Goal: Task Accomplishment & Management: Use online tool/utility

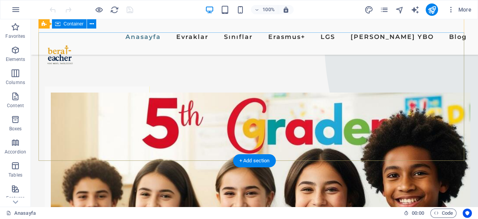
scroll to position [35, 0]
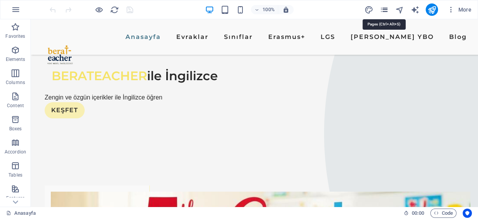
click at [384, 8] on icon "pages" at bounding box center [383, 9] width 9 height 9
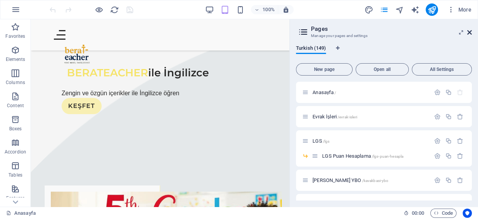
click at [470, 33] on icon at bounding box center [469, 32] width 5 height 6
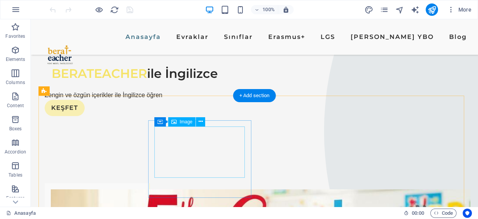
scroll to position [105, 0]
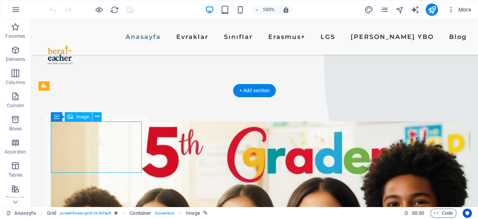
select select
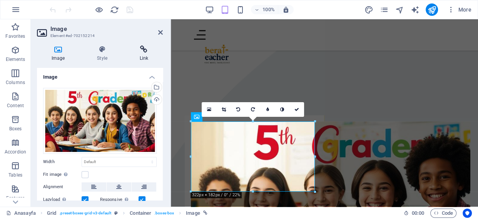
click at [151, 54] on h4 "Link" at bounding box center [144, 53] width 38 height 16
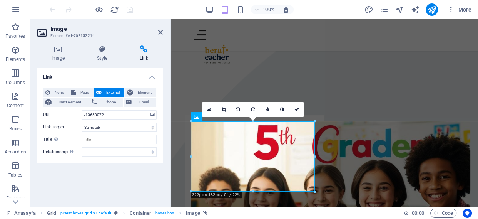
click at [157, 113] on div "None Page External Element Next element Phone Email Page Anasayfa Evrak İşleri …" at bounding box center [100, 122] width 126 height 81
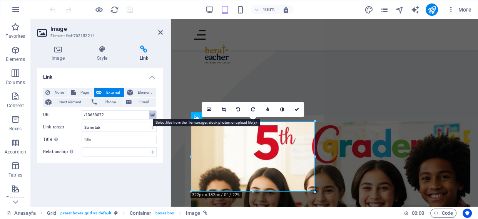
click at [150, 112] on icon at bounding box center [152, 114] width 4 height 8
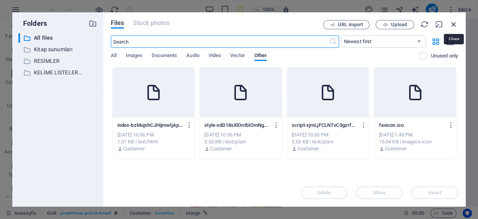
click at [453, 23] on icon "button" at bounding box center [454, 24] width 8 height 8
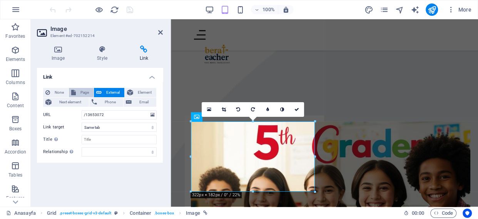
click at [84, 93] on span "Page" at bounding box center [84, 92] width 13 height 9
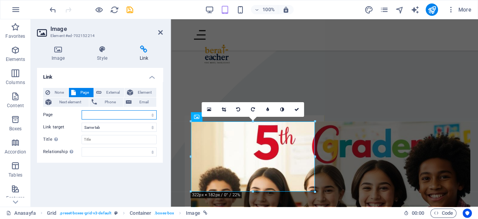
click at [133, 115] on select "Anasayfa Evrak İşleri LGS -- LGS Puan Hesaplama Kavakbaşı YBO Erasmus+ Sınıflar…" at bounding box center [119, 114] width 75 height 9
select select "10"
click at [82, 110] on select "Anasayfa Evrak İşleri LGS -- LGS Puan Hesaplama Kavakbaşı YBO Erasmus+ Sınıflar…" at bounding box center [119, 114] width 75 height 9
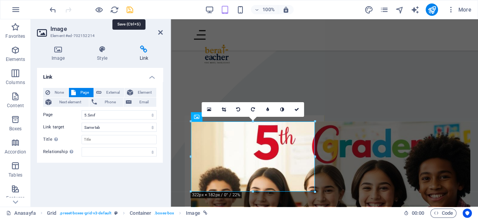
click at [127, 8] on icon "save" at bounding box center [129, 9] width 9 height 9
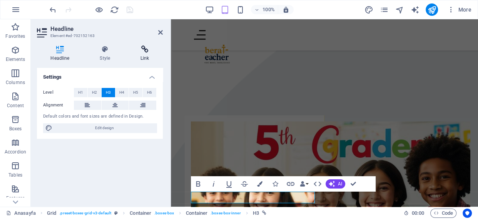
click at [149, 54] on h4 "Link" at bounding box center [145, 53] width 36 height 16
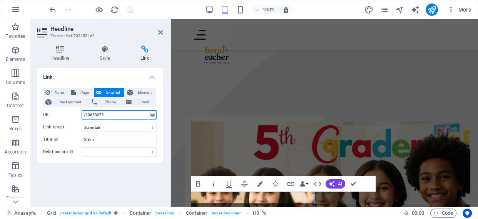
click at [115, 114] on input "/13653072" at bounding box center [119, 114] width 75 height 9
click at [81, 92] on span "Page" at bounding box center [84, 92] width 13 height 9
click at [108, 116] on select "Anasayfa Evrak İşleri LGS -- LGS Puan Hesaplama Kavakbaşı YBO Erasmus+ Sınıflar…" at bounding box center [119, 114] width 75 height 9
select select "10"
click at [82, 110] on select "Anasayfa Evrak İşleri LGS -- LGS Puan Hesaplama Kavakbaşı YBO Erasmus+ Sınıflar…" at bounding box center [119, 114] width 75 height 9
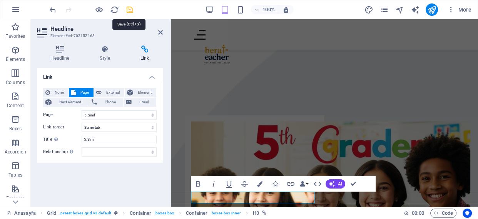
click at [133, 9] on icon "save" at bounding box center [129, 9] width 9 height 9
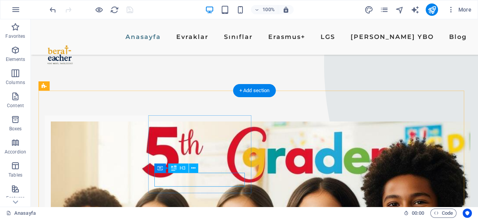
select select
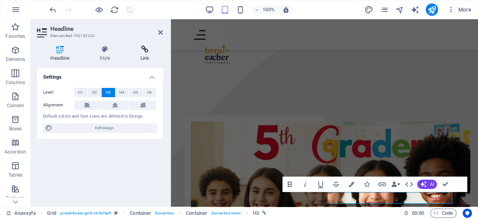
click at [142, 52] on icon at bounding box center [145, 49] width 36 height 8
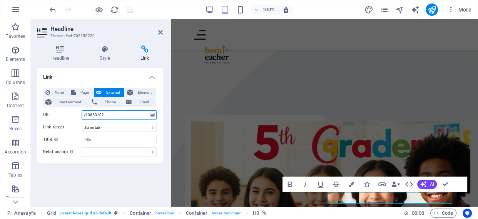
click at [105, 115] on input "/13653102" at bounding box center [119, 114] width 75 height 9
click at [77, 91] on button "Page" at bounding box center [81, 92] width 25 height 9
click at [124, 115] on select "Anasayfa Evrak İşleri LGS -- LGS Puan Hesaplama Kavakbaşı YBO Erasmus+ Sınıflar…" at bounding box center [119, 114] width 75 height 9
select select "39"
click at [82, 110] on select "Anasayfa Evrak İşleri LGS -- LGS Puan Hesaplama Kavakbaşı YBO Erasmus+ Sınıflar…" at bounding box center [119, 114] width 75 height 9
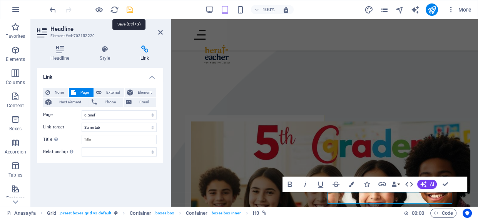
click at [127, 8] on icon "save" at bounding box center [129, 9] width 9 height 9
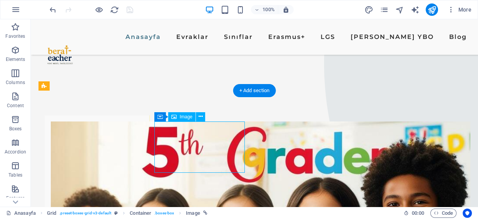
select select
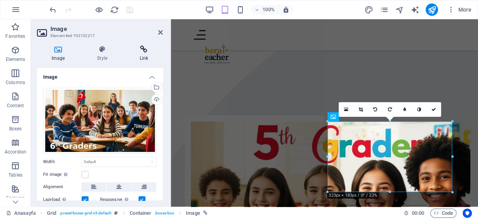
click at [144, 50] on icon at bounding box center [144, 49] width 38 height 8
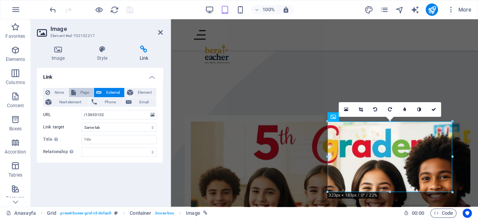
click at [85, 89] on span "Page" at bounding box center [84, 92] width 13 height 9
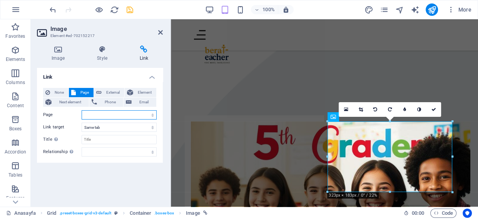
click at [115, 113] on select "Anasayfa Evrak İşleri LGS -- LGS Puan Hesaplama Kavakbaşı YBO Erasmus+ Sınıflar…" at bounding box center [119, 114] width 75 height 9
select select "39"
click at [82, 110] on select "Anasayfa Evrak İşleri LGS -- LGS Puan Hesaplama Kavakbaşı YBO Erasmus+ Sınıflar…" at bounding box center [119, 114] width 75 height 9
click at [161, 31] on icon at bounding box center [160, 32] width 5 height 6
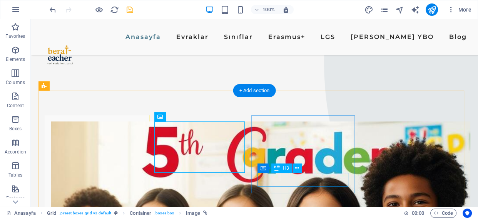
select select
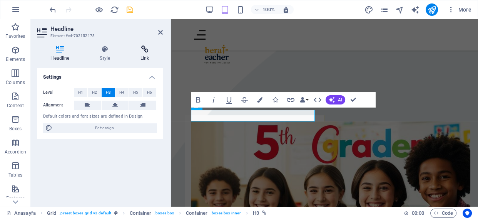
scroll to position [284, 0]
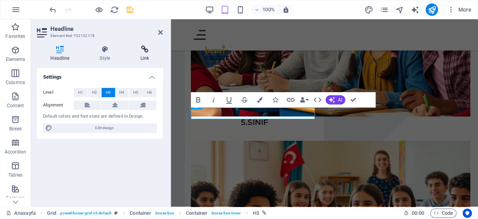
click at [141, 46] on icon at bounding box center [145, 49] width 36 height 8
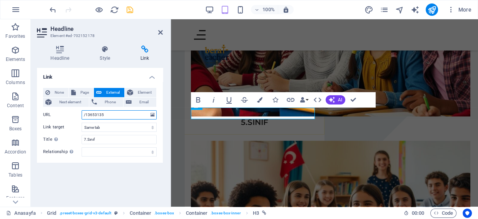
click at [99, 114] on input "/13653135" at bounding box center [119, 114] width 75 height 9
click at [87, 89] on span "Page" at bounding box center [84, 92] width 13 height 9
click at [110, 114] on select "Anasayfa Evrak İşleri LGS -- LGS Puan Hesaplama Kavakbaşı YBO Erasmus+ Sınıflar…" at bounding box center [119, 114] width 75 height 9
select select "65"
click at [82, 110] on select "Anasayfa Evrak İşleri LGS -- LGS Puan Hesaplama Kavakbaşı YBO Erasmus+ Sınıflar…" at bounding box center [119, 114] width 75 height 9
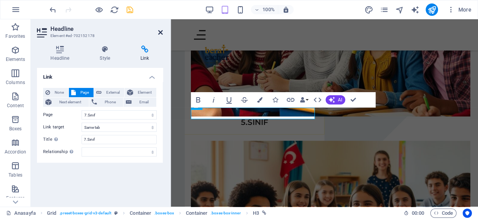
click at [162, 35] on icon at bounding box center [160, 32] width 5 height 6
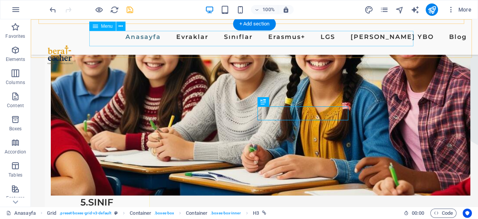
scroll to position [171, 0]
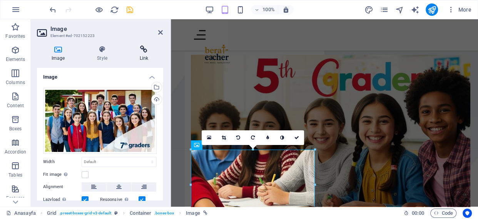
click at [142, 49] on icon at bounding box center [144, 49] width 38 height 8
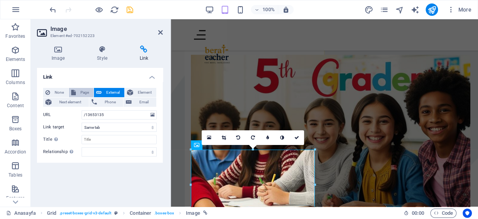
click at [84, 91] on span "Page" at bounding box center [84, 92] width 13 height 9
click at [107, 109] on div "None Page External Element Next element Phone Email Page Anasayfa Evrak İşleri …" at bounding box center [100, 122] width 114 height 69
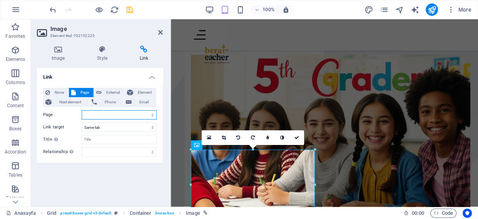
click at [106, 115] on select "Anasayfa Evrak İşleri LGS -- LGS Puan Hesaplama Kavakbaşı YBO Erasmus+ Sınıflar…" at bounding box center [119, 114] width 75 height 9
click at [104, 116] on select "Anasayfa Evrak İşleri LGS -- LGS Puan Hesaplama Kavakbaşı YBO Erasmus+ Sınıflar…" at bounding box center [119, 114] width 75 height 9
click at [123, 115] on select "Anasayfa Evrak İşleri LGS -- LGS Puan Hesaplama Kavakbaşı YBO Erasmus+ Sınıflar…" at bounding box center [119, 114] width 75 height 9
select select "65"
click at [82, 110] on select "Anasayfa Evrak İşleri LGS -- LGS Puan Hesaplama Kavakbaşı YBO Erasmus+ Sınıflar…" at bounding box center [119, 114] width 75 height 9
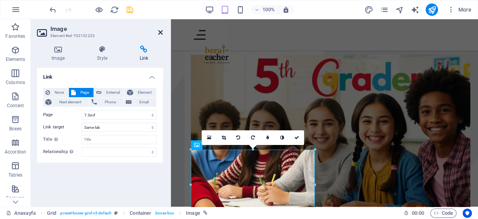
click at [162, 31] on icon at bounding box center [160, 32] width 5 height 6
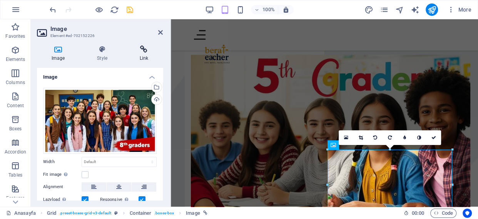
click at [140, 53] on h4 "Link" at bounding box center [144, 53] width 38 height 16
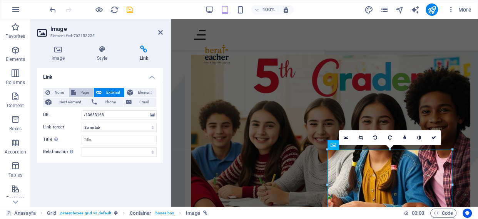
click at [84, 91] on span "Page" at bounding box center [84, 92] width 13 height 9
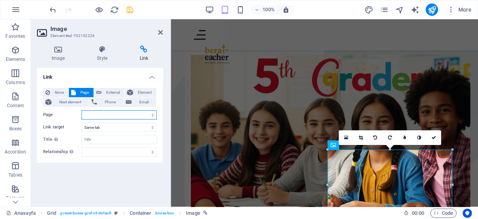
click at [109, 117] on select "Anasayfa Evrak İşleri LGS -- LGS Puan Hesaplama Kavakbaşı YBO Erasmus+ Sınıflar…" at bounding box center [119, 114] width 75 height 9
select select "86"
click at [82, 110] on select "Anasayfa Evrak İşleri LGS -- LGS Puan Hesaplama Kavakbaşı YBO Erasmus+ Sınıflar…" at bounding box center [119, 114] width 75 height 9
click at [162, 32] on icon at bounding box center [160, 32] width 5 height 6
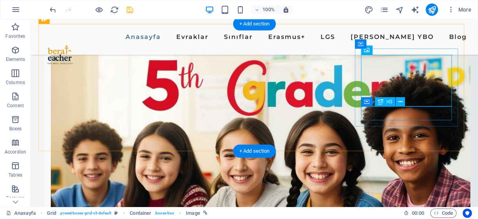
select select
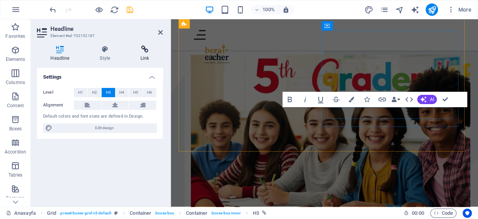
scroll to position [284, 0]
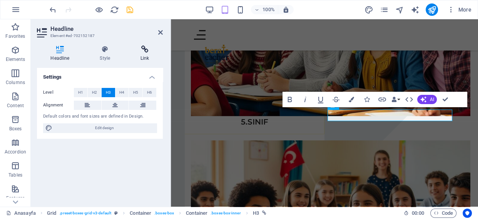
click at [144, 50] on icon at bounding box center [145, 49] width 36 height 8
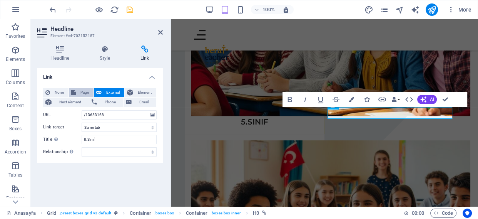
click at [75, 93] on icon at bounding box center [73, 92] width 5 height 9
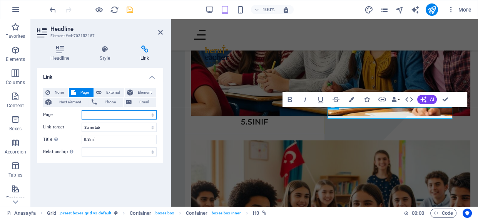
click at [104, 118] on select "Anasayfa Evrak İşleri LGS -- LGS Puan Hesaplama Kavakbaşı YBO Erasmus+ Sınıflar…" at bounding box center [119, 114] width 75 height 9
select select "86"
click at [82, 110] on select "Anasayfa Evrak İşleri LGS -- LGS Puan Hesaplama Kavakbaşı YBO Erasmus+ Sınıflar…" at bounding box center [119, 114] width 75 height 9
drag, startPoint x: 160, startPoint y: 35, endPoint x: 100, endPoint y: 0, distance: 69.1
click at [160, 35] on icon at bounding box center [160, 32] width 5 height 6
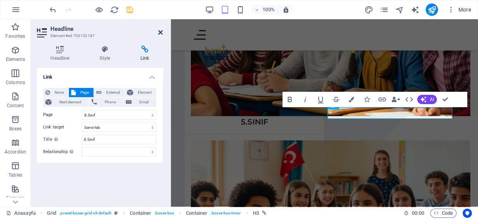
scroll to position [172, 0]
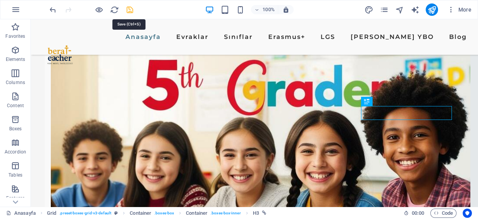
click at [130, 12] on icon "save" at bounding box center [129, 9] width 9 height 9
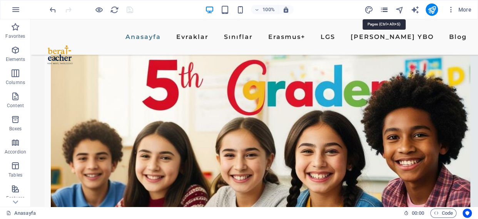
click at [384, 8] on icon "pages" at bounding box center [383, 9] width 9 height 9
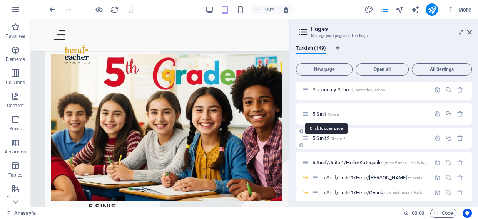
scroll to position [210, 0]
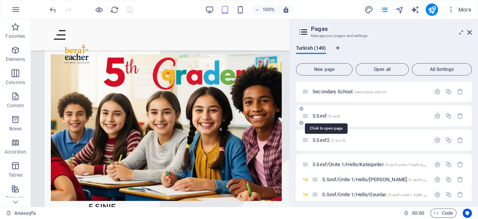
click at [320, 113] on span "5.Sınıf /5-sinif" at bounding box center [326, 116] width 27 height 6
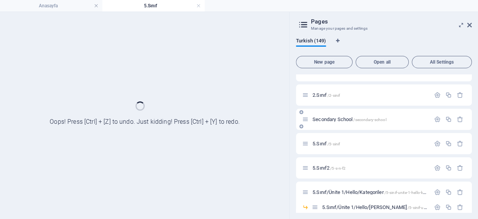
scroll to position [0, 0]
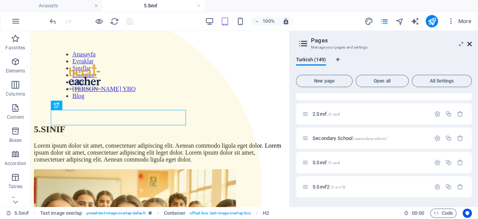
click at [470, 42] on icon at bounding box center [469, 44] width 5 height 6
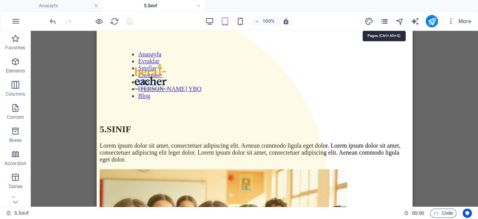
click at [382, 23] on icon "pages" at bounding box center [383, 21] width 9 height 9
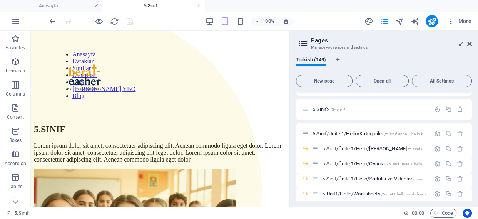
scroll to position [245, 0]
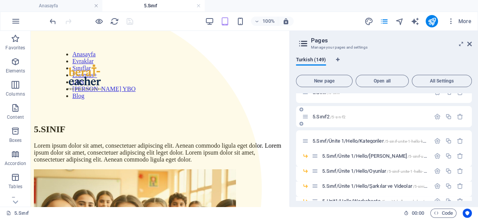
click at [331, 114] on span "5.Sınıf2 /5-s-n-f2" at bounding box center [329, 117] width 33 height 6
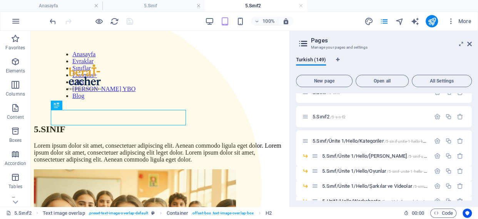
scroll to position [0, 0]
click at [469, 45] on icon at bounding box center [469, 44] width 5 height 6
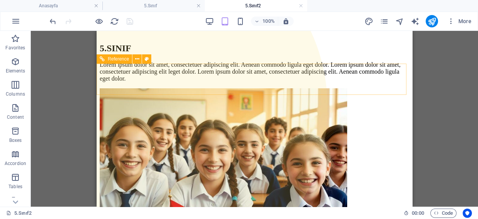
scroll to position [23, 0]
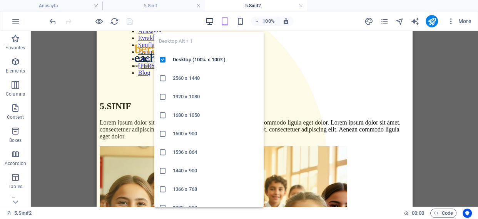
click at [209, 20] on icon "button" at bounding box center [209, 21] width 9 height 9
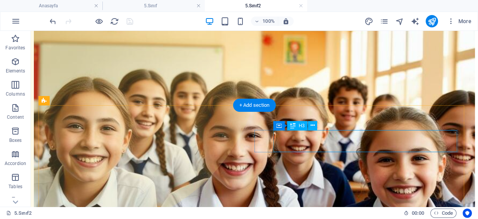
scroll to position [140, 0]
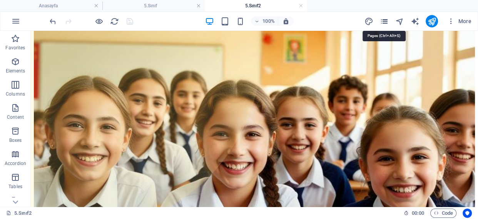
click at [384, 20] on icon "pages" at bounding box center [383, 21] width 9 height 9
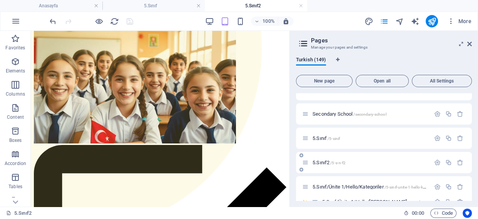
scroll to position [210, 0]
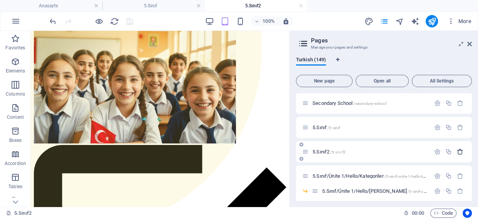
click at [457, 152] on icon "button" at bounding box center [460, 151] width 7 height 7
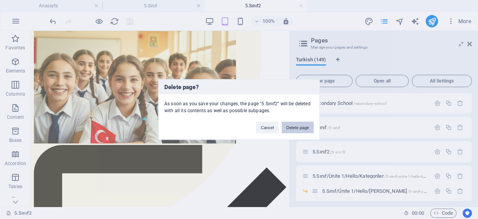
click at [295, 130] on button "Delete page" at bounding box center [298, 128] width 32 height 12
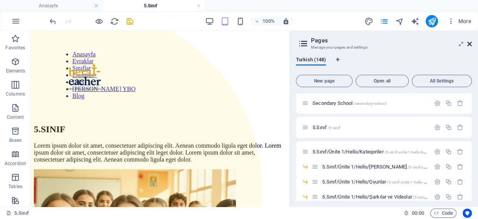
click at [470, 43] on icon at bounding box center [469, 44] width 5 height 6
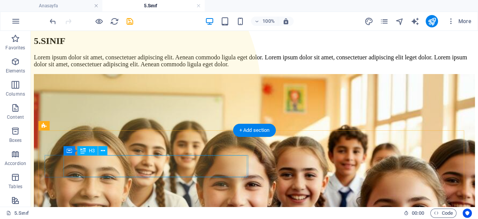
scroll to position [140, 0]
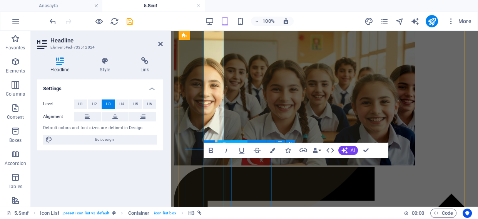
scroll to position [245, 0]
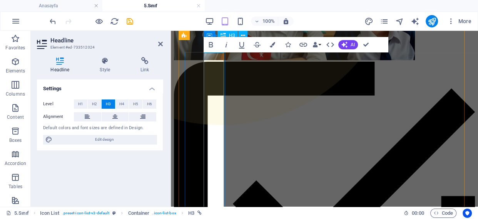
scroll to position [175, 0]
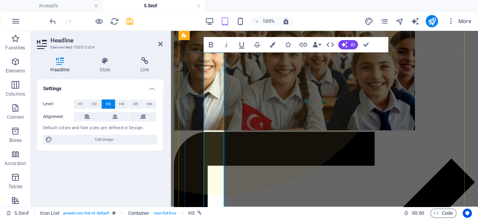
drag, startPoint x: 214, startPoint y: 95, endPoint x: 210, endPoint y: 135, distance: 40.6
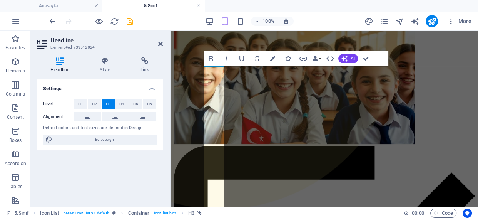
scroll to position [156, 0]
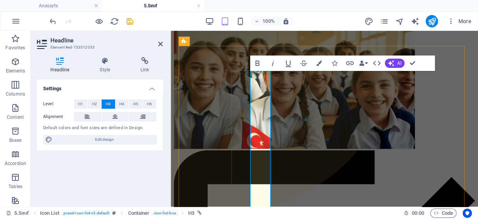
drag, startPoint x: 256, startPoint y: 147, endPoint x: 267, endPoint y: 191, distance: 45.2
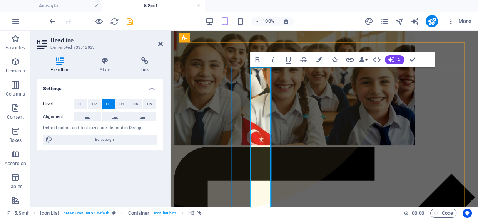
scroll to position [164, 0]
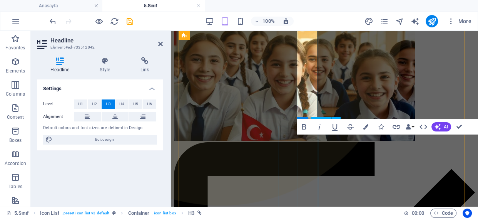
scroll to position [269, 0]
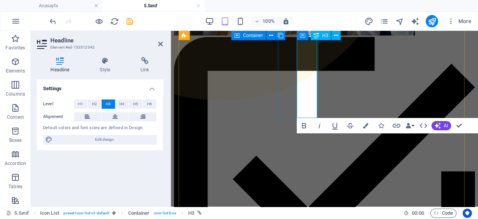
drag, startPoint x: 304, startPoint y: 118, endPoint x: 344, endPoint y: 116, distance: 40.1
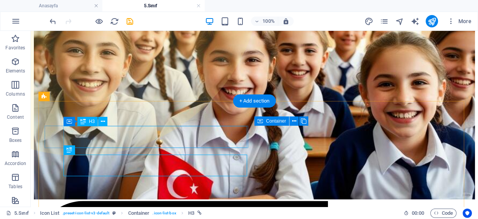
scroll to position [144, 0]
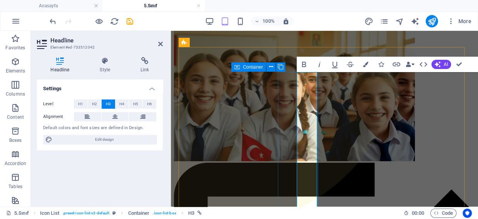
scroll to position [155, 0]
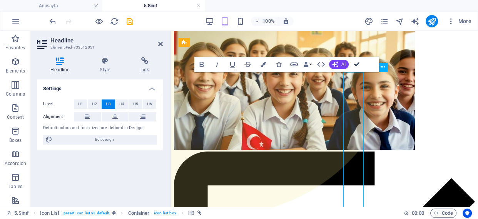
scroll to position [260, 0]
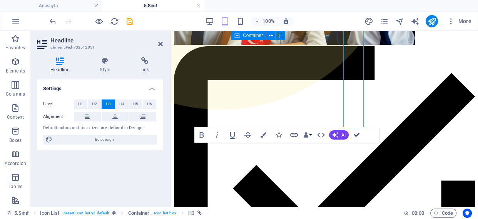
drag, startPoint x: 179, startPoint y: 108, endPoint x: 351, endPoint y: 127, distance: 173.1
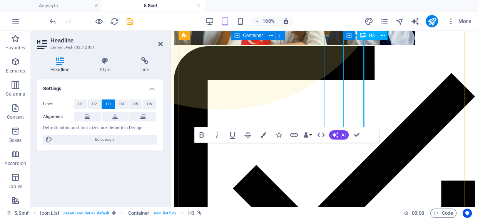
drag, startPoint x: 351, startPoint y: 127, endPoint x: 356, endPoint y: 113, distance: 15.4
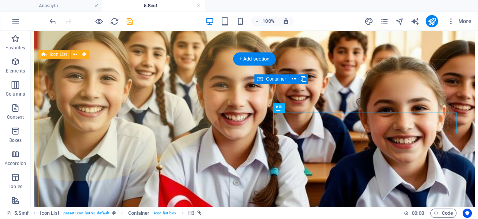
scroll to position [184, 0]
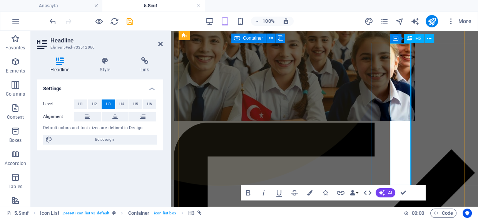
drag, startPoint x: 397, startPoint y: 113, endPoint x: 405, endPoint y: 152, distance: 40.4
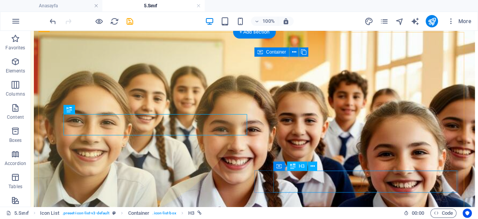
scroll to position [214, 0]
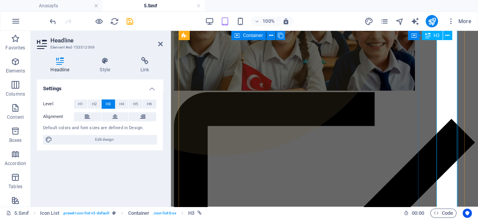
drag, startPoint x: 443, startPoint y: 150, endPoint x: 453, endPoint y: 185, distance: 36.1
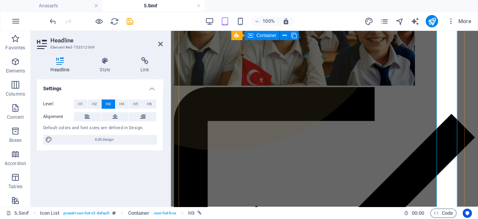
scroll to position [224, 0]
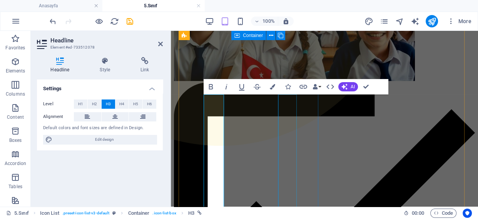
scroll to position [411, 0]
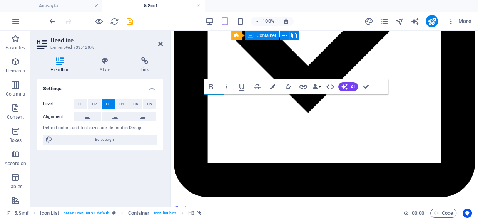
drag, startPoint x: 208, startPoint y: 154, endPoint x: 216, endPoint y: 169, distance: 16.4
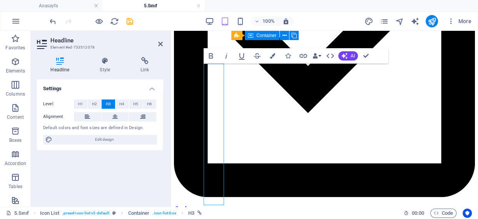
scroll to position [516, 0]
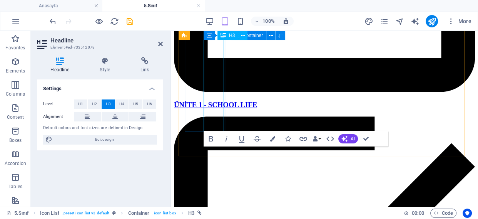
drag, startPoint x: 210, startPoint y: 154, endPoint x: 218, endPoint y: 106, distance: 48.1
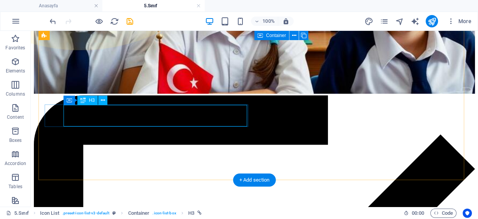
scroll to position [215, 0]
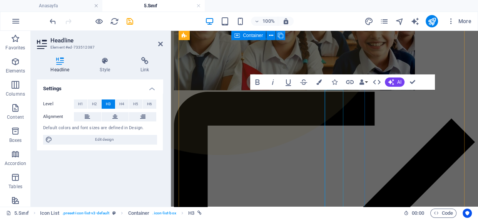
scroll to position [415, 0]
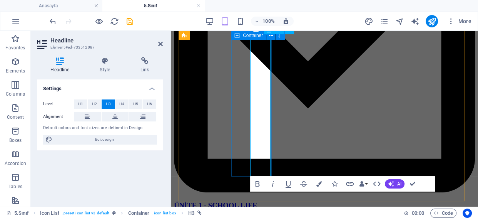
scroll to position [520, 0]
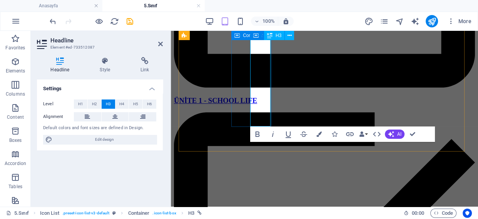
drag, startPoint x: 258, startPoint y: 165, endPoint x: 261, endPoint y: 94, distance: 71.3
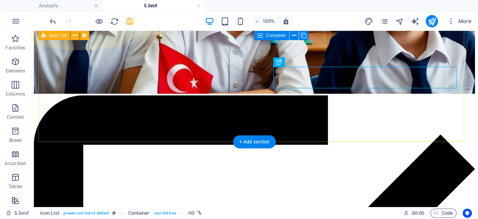
scroll to position [250, 0]
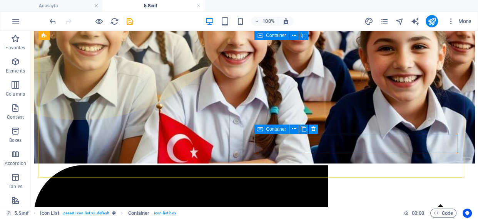
click at [310, 127] on button at bounding box center [313, 128] width 9 height 9
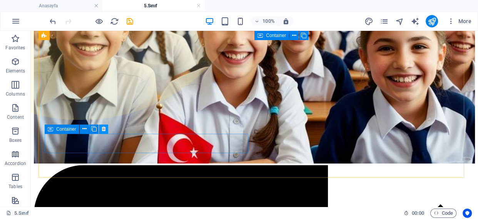
click at [104, 130] on icon at bounding box center [104, 129] width 4 height 8
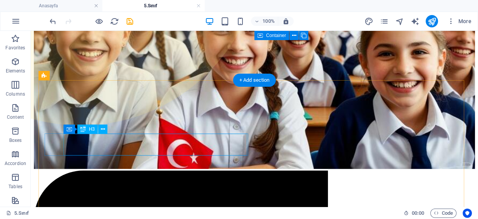
scroll to position [145, 0]
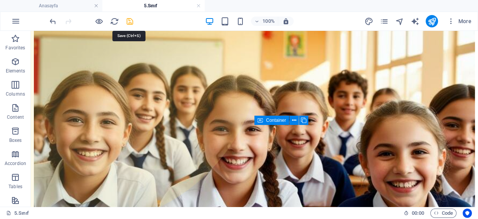
click at [128, 21] on icon "save" at bounding box center [129, 21] width 9 height 9
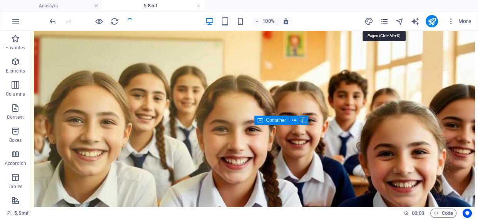
click at [384, 21] on icon "pages" at bounding box center [383, 21] width 9 height 9
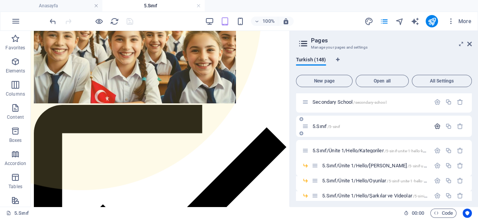
scroll to position [210, 0]
click at [435, 151] on icon "button" at bounding box center [437, 151] width 7 height 7
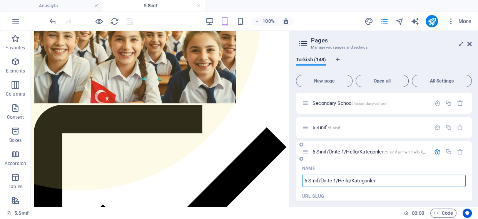
click at [342, 179] on input "5.Sınıf/Ünite 1/Hello/Kategoriler" at bounding box center [384, 180] width 164 height 12
type input "5.Sınıf/Ünite 1/School /Kategoriler"
type input "5.Sınıf/Ünite 1/S/Kategoriler"
type input "5.Sınıf/Ünite 1/School Life/Kategoriler"
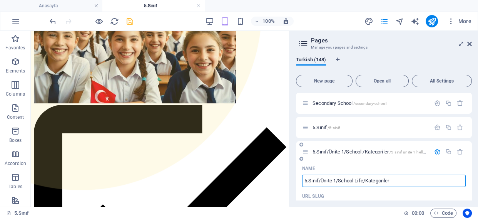
type input "5.Sınıf/Ünite 1/School /Kategoriler"
type input "5.Sınıf/Ünite 1/School Life/Kategoriler"
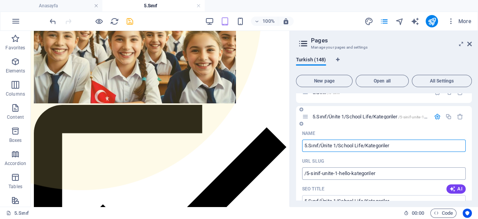
type input "5.Sınıf/Ünite 1/School Life/Kategoriler"
click at [344, 172] on input "/5-sinif-unite-1-hello-kategoriler" at bounding box center [384, 173] width 164 height 12
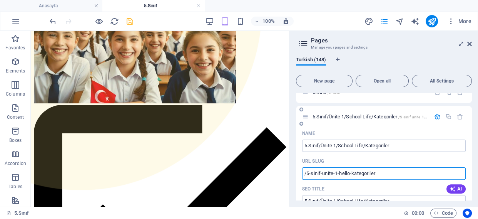
click at [344, 172] on input "/5-sinif-unite-1-hello-kategoriler" at bounding box center [384, 173] width 164 height 12
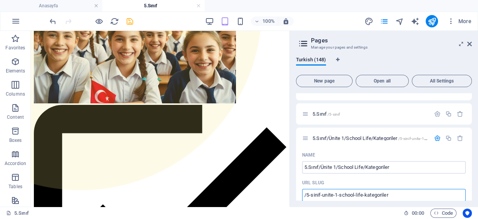
scroll to position [175, 0]
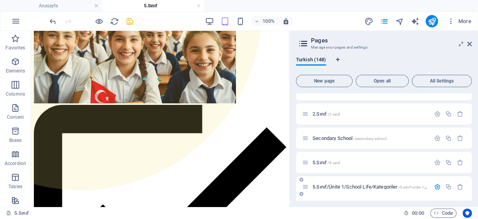
type input "/5-sinif-unite-1-school-life-kategoriler"
click at [370, 186] on span "5.Sınıf/Ünite 1/School Life/Kategoriler /5-sinif-unite-1-school-life-kategoriler" at bounding box center [388, 187] width 150 height 6
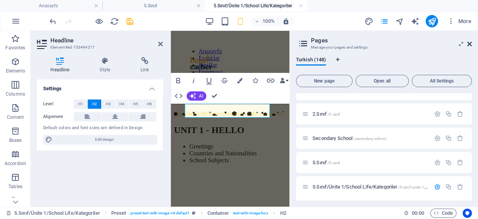
scroll to position [0, 0]
click at [470, 42] on icon at bounding box center [469, 44] width 5 height 6
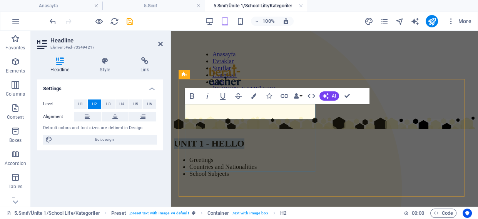
click at [254, 138] on h2 "UNIT 1 - HELLO" at bounding box center [324, 143] width 301 height 10
drag, startPoint x: 265, startPoint y: 113, endPoint x: 231, endPoint y: 117, distance: 34.4
click at [231, 138] on h2 "UNIT 1 - HELLO" at bounding box center [324, 143] width 301 height 10
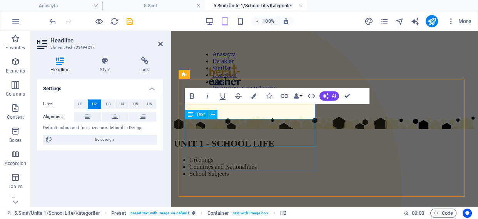
click at [214, 156] on div "Greetings Countries and Nationalities School Subjects" at bounding box center [324, 166] width 301 height 21
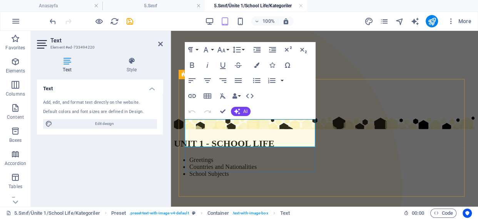
click at [239, 170] on li "School Subjects" at bounding box center [332, 173] width 286 height 7
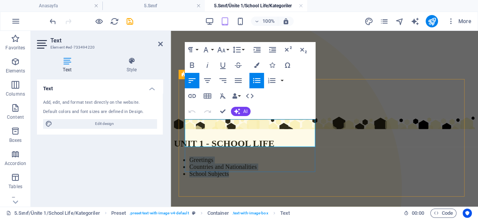
drag, startPoint x: 242, startPoint y: 139, endPoint x: 188, endPoint y: 124, distance: 56.3
click at [188, 156] on ul "Greetings Countries and Nationalities School Subjects" at bounding box center [324, 166] width 301 height 21
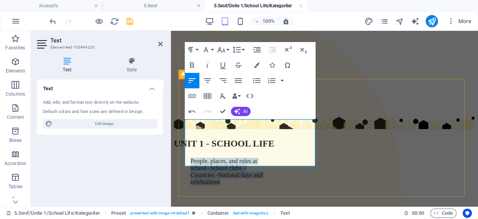
drag, startPoint x: 192, startPoint y: 123, endPoint x: 246, endPoint y: 158, distance: 64.7
click at [246, 158] on ul "People, places, and rules at school -School clubs -Countries -National days and…" at bounding box center [324, 174] width 301 height 37
click at [241, 157] on td "People, places, and rules at school -School clubs -Countries -National days and…" at bounding box center [229, 171] width 78 height 28
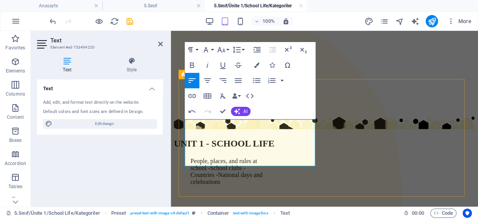
click at [209, 157] on span "People, places, and rules at school -School clubs -Countries -National days and…" at bounding box center [227, 170] width 72 height 27
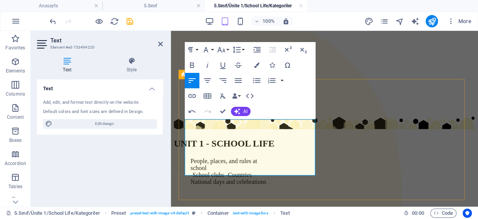
click at [227, 171] on span "-School clubs -Countries -National days and celebrations" at bounding box center [229, 177] width 76 height 13
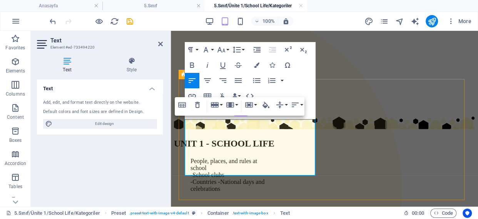
click at [220, 178] on span "-Countries -National days and celebrations" at bounding box center [228, 184] width 74 height 13
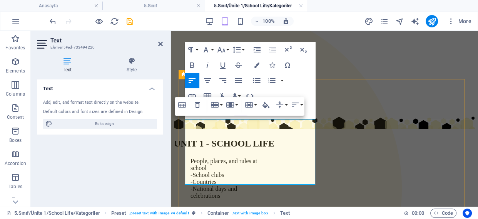
click at [192, 185] on span "-National days and celebrations" at bounding box center [214, 191] width 47 height 13
click at [193, 178] on span "-Countries" at bounding box center [204, 181] width 26 height 7
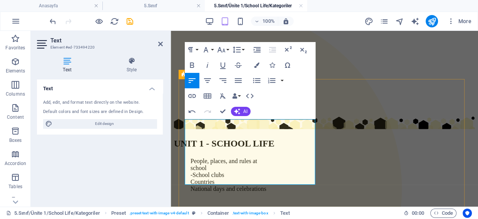
click at [193, 171] on span "-School clubs" at bounding box center [208, 174] width 34 height 7
drag, startPoint x: 227, startPoint y: 171, endPoint x: 189, endPoint y: 127, distance: 58.9
click at [189, 156] on ul "People, places, and rules at school School clubs Countries National days and ce…" at bounding box center [324, 178] width 301 height 44
click at [257, 83] on icon "button" at bounding box center [256, 80] width 9 height 9
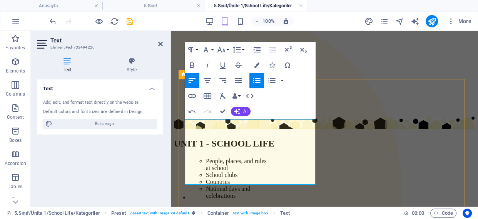
click at [220, 178] on span "Countries" at bounding box center [218, 181] width 24 height 7
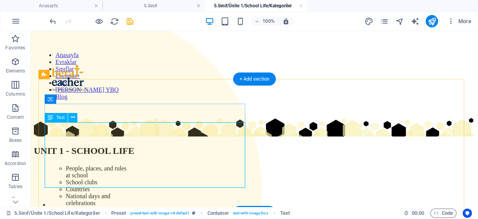
click at [100, 164] on div "People, places, and rules at school School clubs Countries National days and ce…" at bounding box center [254, 186] width 441 height 44
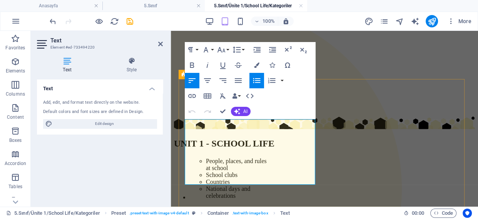
click at [201, 156] on li "People, places, and rules at school School clubs Countries National days and ce…" at bounding box center [332, 178] width 286 height 44
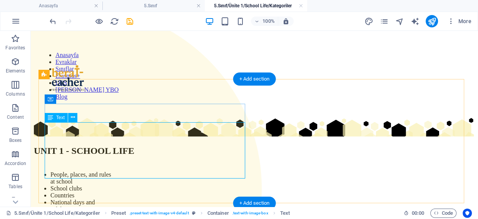
click at [110, 164] on div "People, places, and rules at school School clubs Countries National days and ce…" at bounding box center [254, 192] width 441 height 56
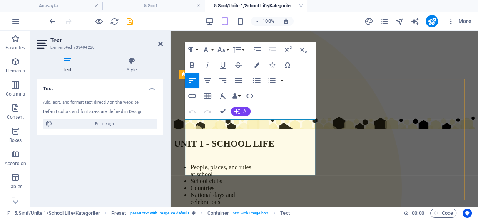
click at [234, 164] on li "People, places, and rules at school" at bounding box center [222, 171] width 62 height 14
click at [262, 156] on div "People, places, and rules at school School clubs Countries National days and ce…" at bounding box center [324, 184] width 301 height 56
click at [191, 164] on span "People, places, and rules at school" at bounding box center [221, 170] width 61 height 13
drag, startPoint x: 218, startPoint y: 164, endPoint x: 362, endPoint y: 147, distance: 145.0
click at [191, 138] on div "UNIT 1 - SCHOOL LIFE People, places, and rules at school School clubs Countries…" at bounding box center [324, 175] width 301 height 74
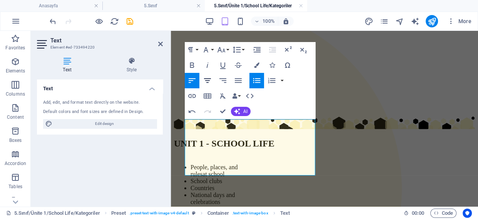
click at [213, 79] on button "Align Center" at bounding box center [207, 80] width 15 height 15
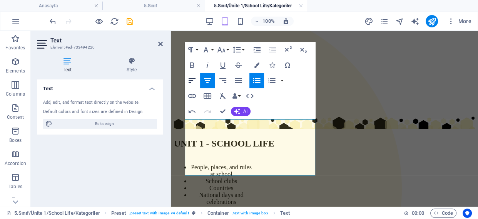
click at [194, 80] on icon "button" at bounding box center [191, 80] width 9 height 9
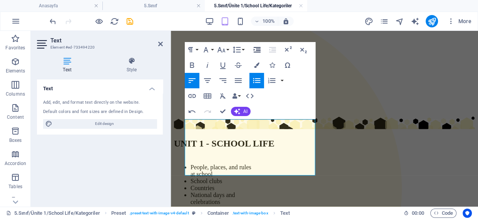
click at [255, 50] on icon "button" at bounding box center [256, 49] width 9 height 9
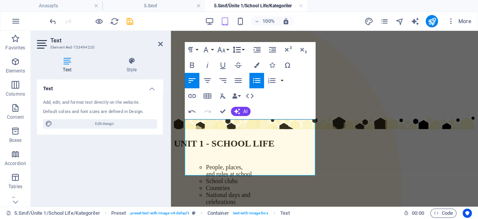
click at [241, 50] on icon "button" at bounding box center [236, 49] width 9 height 9
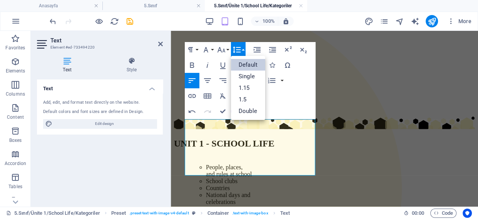
click at [241, 50] on icon "button" at bounding box center [236, 49] width 9 height 9
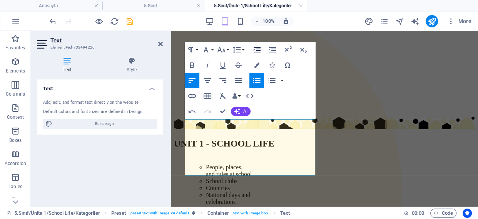
click at [256, 52] on icon "button" at bounding box center [257, 49] width 7 height 5
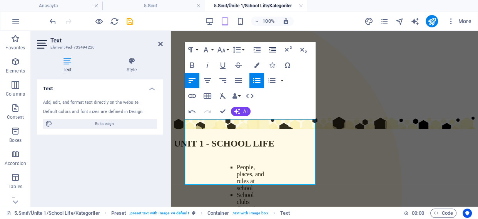
click at [270, 48] on icon "button" at bounding box center [272, 49] width 9 height 9
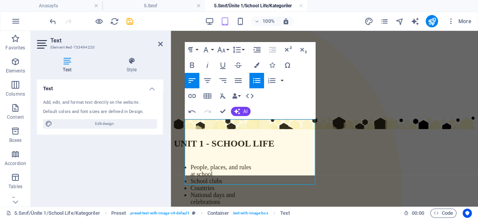
click at [270, 48] on icon "button" at bounding box center [272, 49] width 9 height 9
click at [195, 50] on icon "button" at bounding box center [190, 49] width 9 height 9
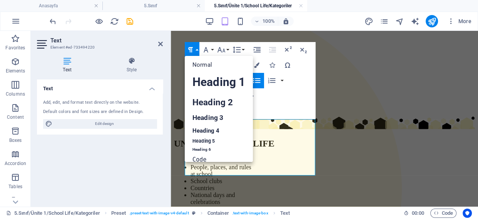
click at [194, 50] on icon "button" at bounding box center [190, 49] width 9 height 9
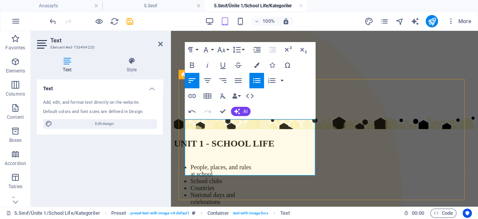
click at [250, 191] on li "National days and celebrations" at bounding box center [222, 198] width 62 height 14
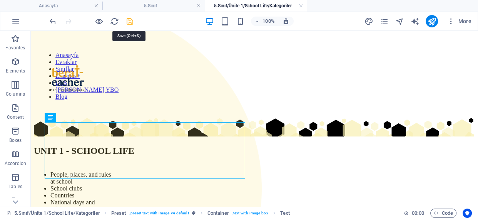
click at [131, 18] on icon "save" at bounding box center [129, 21] width 9 height 9
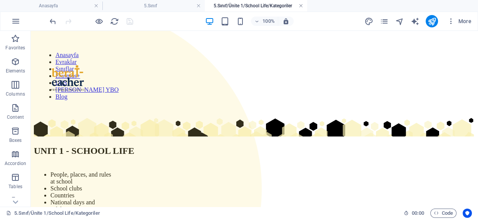
click at [301, 4] on link at bounding box center [301, 5] width 5 height 7
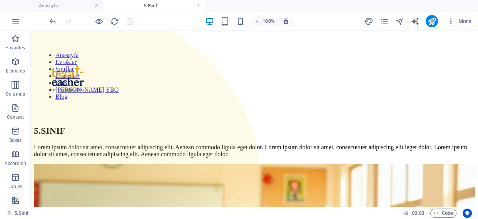
scroll to position [180, 0]
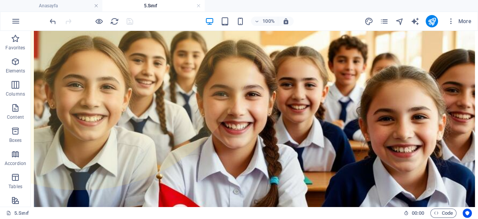
click at [379, 16] on div "More" at bounding box center [419, 21] width 110 height 12
click at [384, 23] on icon "pages" at bounding box center [383, 21] width 9 height 9
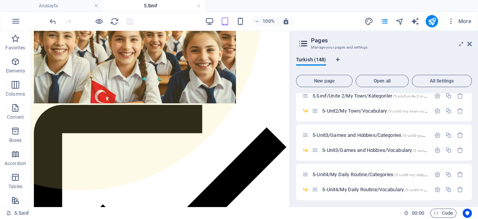
scroll to position [245, 0]
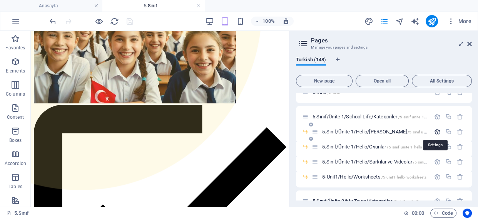
click at [436, 131] on icon "button" at bounding box center [437, 131] width 7 height 7
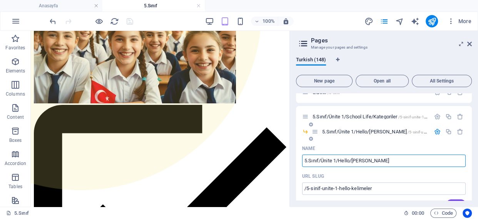
click at [343, 159] on input "5.Sınıf/Ünite 1/Hello/[PERSON_NAME]" at bounding box center [384, 160] width 164 height 12
click at [343, 186] on input "/5-sinif-unite-1-hello-kelimeler" at bounding box center [384, 188] width 164 height 12
click at [343, 189] on input "/5-sinif-unite-1-hello-kelimeler" at bounding box center [384, 188] width 164 height 12
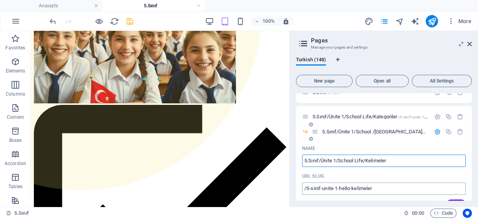
click at [343, 189] on input "/5-sinif-unite-1-hello-kelimeler" at bounding box center [384, 188] width 164 height 12
click at [346, 188] on input "/5-sinif-unite-1-hello-kelimeler" at bounding box center [384, 188] width 164 height 12
click at [346, 187] on input "/5-sinif-unite-1-hello-kelimeler" at bounding box center [384, 188] width 164 height 12
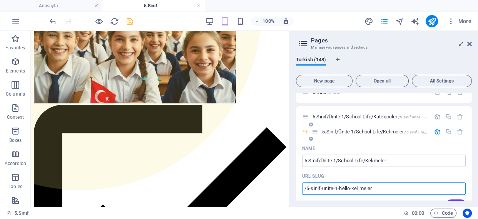
type input "5.Sınıf/Ünite 1/School Life/Kelimeler"
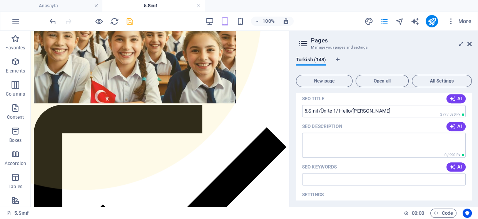
scroll to position [280, 0]
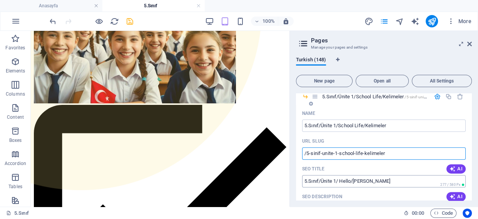
type input "/5-sinif-unite-1-school-life-kelimeler"
click at [342, 181] on input "5.Sınıf/Ünite 1/ Hello/[PERSON_NAME]" at bounding box center [384, 181] width 164 height 12
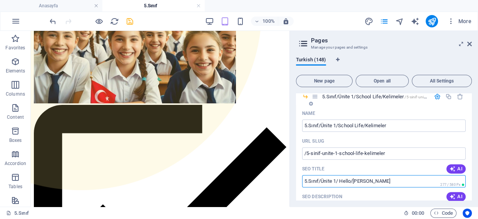
drag, startPoint x: 342, startPoint y: 181, endPoint x: 342, endPoint y: 186, distance: 4.6
click at [342, 182] on input "5.Sınıf/Ünite 1/ Hello/[PERSON_NAME]" at bounding box center [384, 181] width 164 height 12
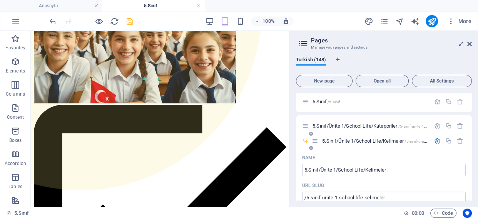
scroll to position [210, 0]
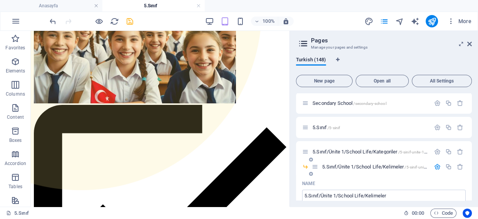
type input "5.Sınıf/Ünite 1/ School Life/Kelimeler"
click at [376, 168] on span "5.Sınıf/Ünite 1/School Life/Kelimeler /5-sinif-unite-1-school-life-kelimeler" at bounding box center [394, 167] width 144 height 6
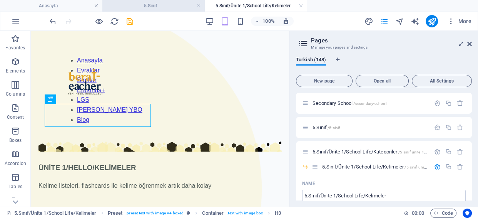
scroll to position [0, 0]
click at [467, 44] on icon at bounding box center [469, 44] width 5 height 6
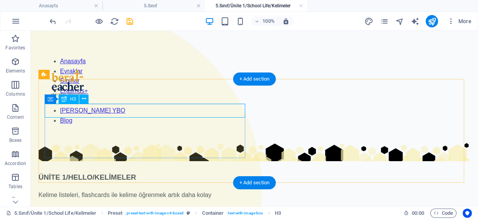
click at [122, 171] on div "ÜNİTE 1/HELLO/KELİMELER" at bounding box center [254, 177] width 432 height 12
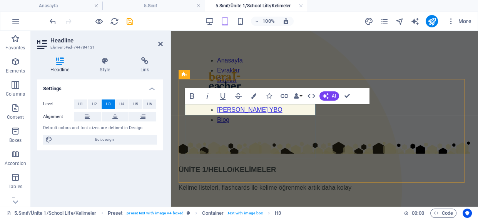
click at [231, 164] on h3 "ÜNİTE 1/HELLO/KELİMELER" at bounding box center [325, 170] width 292 height 12
drag, startPoint x: 243, startPoint y: 110, endPoint x: 218, endPoint y: 107, distance: 24.8
click at [218, 164] on h3 "ÜNİTE 1/HELLO/KELİMELER" at bounding box center [325, 170] width 292 height 12
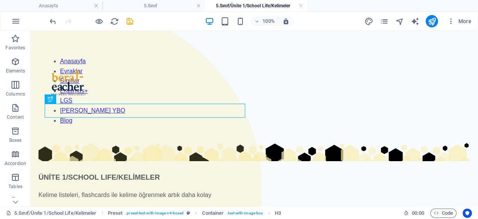
click at [129, 16] on div at bounding box center [91, 21] width 86 height 12
click at [130, 20] on icon "save" at bounding box center [129, 21] width 9 height 9
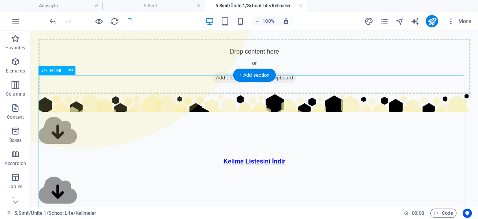
scroll to position [175, 0]
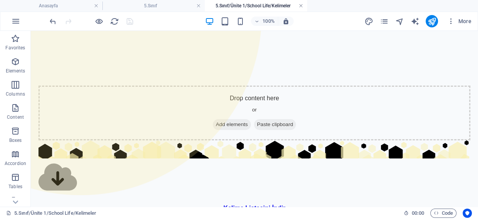
click at [300, 4] on link at bounding box center [301, 5] width 5 height 7
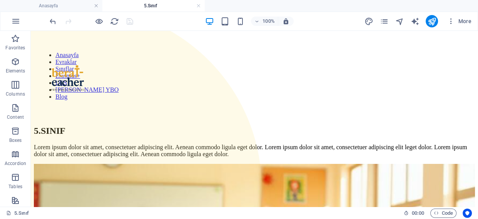
scroll to position [180, 0]
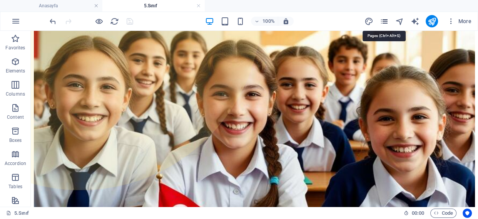
click at [384, 18] on icon "pages" at bounding box center [383, 21] width 9 height 9
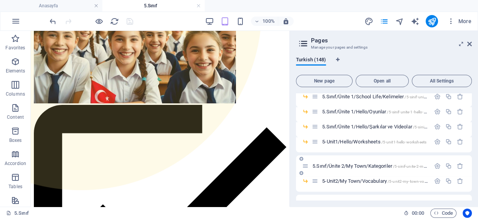
scroll to position [210, 0]
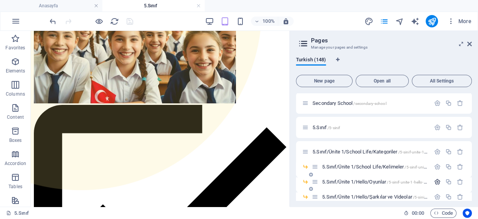
click at [435, 180] on icon "button" at bounding box center [437, 181] width 7 height 7
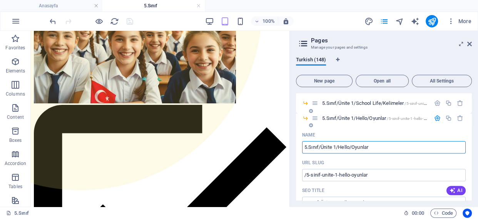
click at [341, 146] on input "5.Sınıf/Ünite 1/Hello/Oyunlar" at bounding box center [384, 147] width 164 height 12
type input "5.Sınıf/Ünite 1/School Life/Oyunlar"
type input "5.Sınıf/Ünite 1/Sc/Oyunlar"
click at [342, 173] on input "/5-sinif-unite-1-hello-oyunlar" at bounding box center [384, 175] width 164 height 12
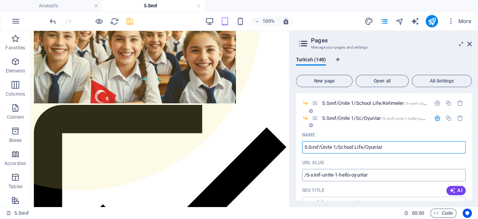
click at [342, 173] on input "/5-sinif-unite-1-hello-oyunlar" at bounding box center [384, 175] width 164 height 12
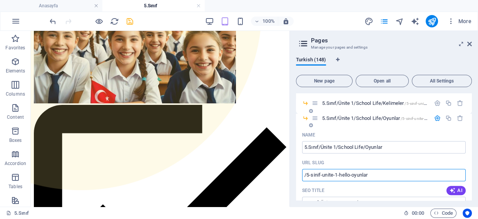
type input "5.Sınıf/Ünite 1/School Life/Oyunlar"
type input "/5-sinif-unite-1-schoo-life-oyunlar"
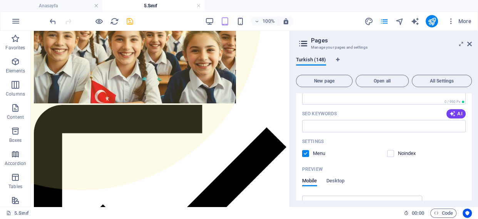
scroll to position [308, 0]
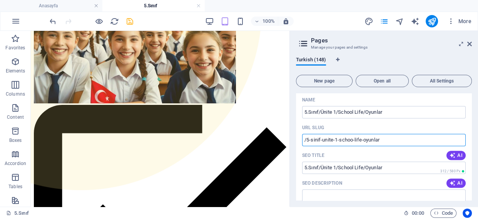
click at [127, 23] on icon "save" at bounding box center [129, 21] width 9 height 9
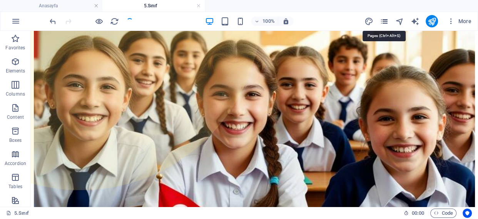
click at [388, 24] on icon "pages" at bounding box center [383, 21] width 9 height 9
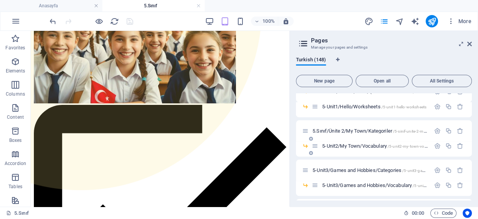
scroll to position [245, 0]
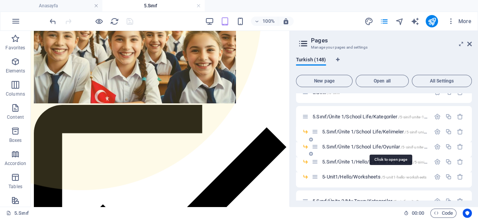
click at [386, 145] on span "5.Sınıf/Ünite 1/School Life/Oyunlar /5-sinif-unite-1-schoo-life-oyunlar" at bounding box center [390, 147] width 137 height 6
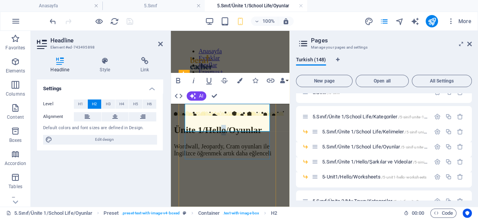
scroll to position [0, 0]
click at [194, 127] on h2 "Ünite 1/Hello/Oyunlar" at bounding box center [230, 130] width 112 height 10
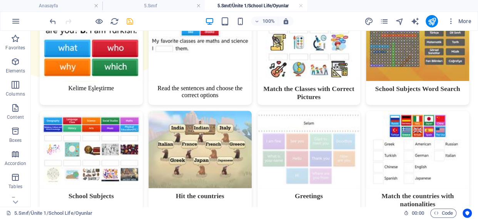
scroll to position [277, 0]
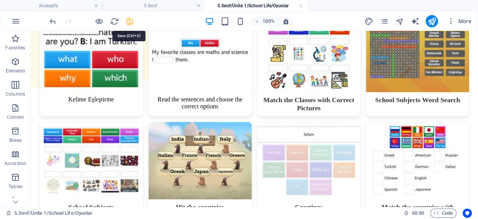
click at [128, 20] on icon "save" at bounding box center [129, 21] width 9 height 9
click at [302, 6] on link at bounding box center [301, 5] width 5 height 7
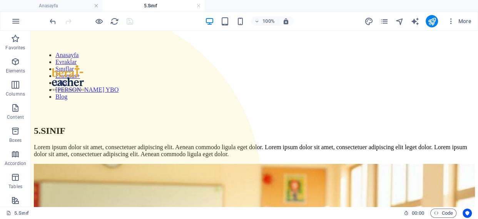
scroll to position [180, 0]
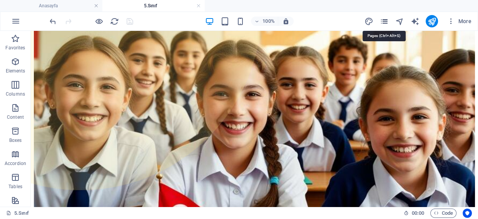
click at [381, 20] on icon "pages" at bounding box center [383, 21] width 9 height 9
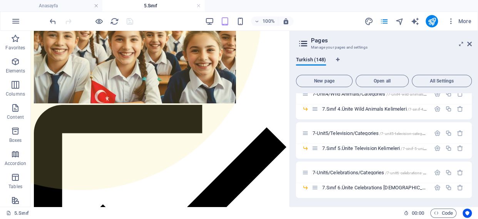
scroll to position [1539, 0]
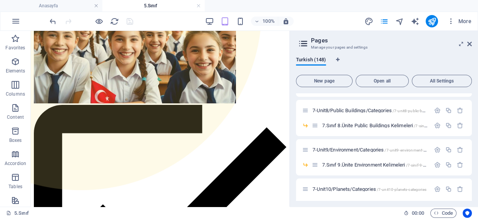
drag, startPoint x: 470, startPoint y: 154, endPoint x: 471, endPoint y: 184, distance: 29.7
click at [471, 190] on div "Anasayfa / Evrak İşleri /evrak-isleri LGS /lgs LGS Puan Hesaplama /lgs-puan-hes…" at bounding box center [384, 146] width 176 height 107
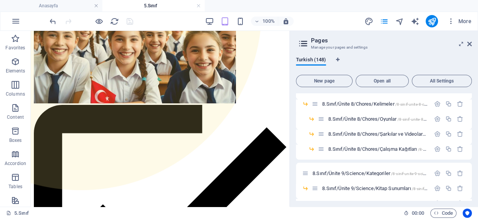
scroll to position [2621, 0]
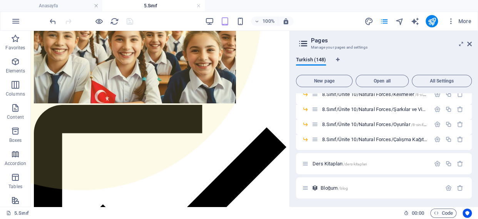
click at [346, 162] on span "/ders-kitaplari" at bounding box center [354, 164] width 23 height 4
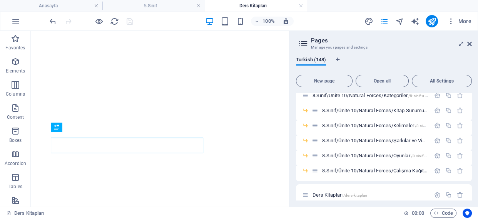
scroll to position [0, 0]
click at [469, 45] on icon at bounding box center [469, 44] width 5 height 6
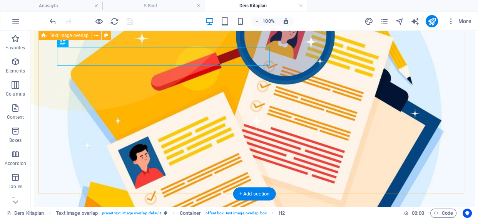
scroll to position [280, 0]
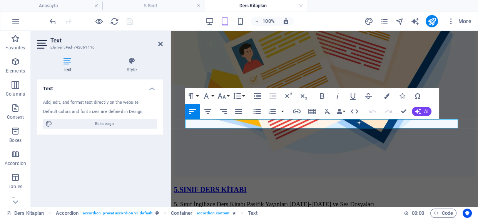
scroll to position [172, 0]
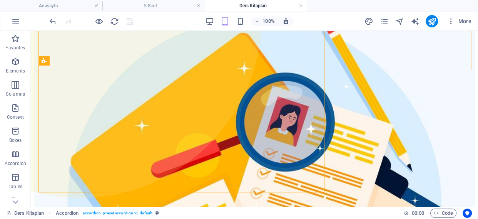
scroll to position [269, 0]
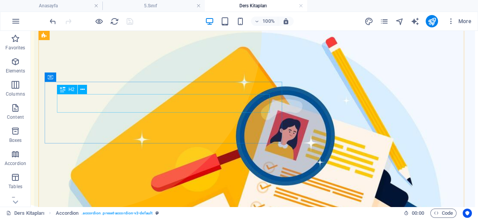
scroll to position [94, 0]
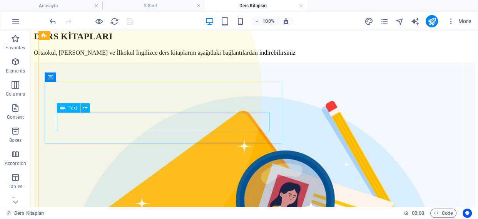
click at [77, 56] on div "Ortaokul, [PERSON_NAME] ve İlkokul İngilizce ders kitaplarını aşağıdaki bağlant…" at bounding box center [254, 52] width 441 height 7
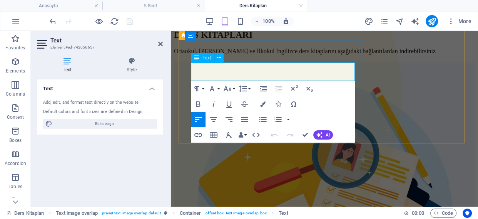
click at [192, 55] on p "Ortaokul, [PERSON_NAME] ve İlkokul İngilizce ders kitaplarını aşağıdaki bağlant…" at bounding box center [324, 51] width 301 height 7
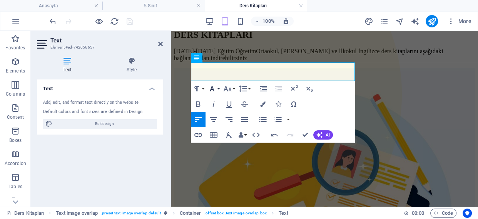
scroll to position [90, 0]
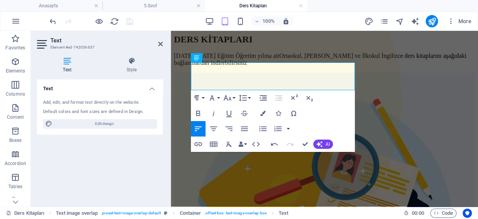
click at [240, 66] on p "2025-2026 Eğitim Öğretim yılına ait Ortaokul, Lise ve İlkokul İngilizce ders ki…" at bounding box center [324, 59] width 301 height 14
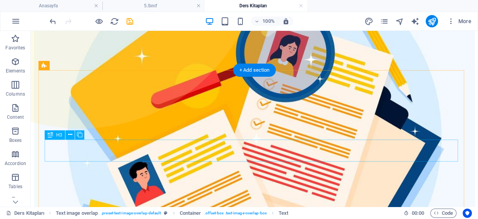
scroll to position [265, 0]
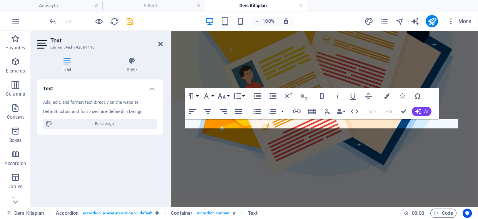
scroll to position [172, 0]
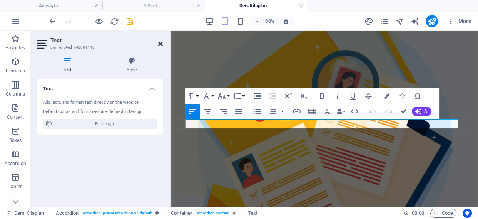
click at [159, 47] on icon at bounding box center [160, 44] width 5 height 6
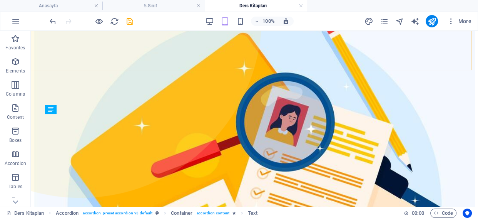
scroll to position [274, 0]
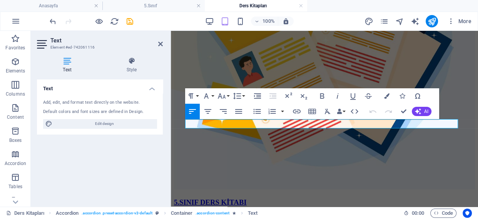
scroll to position [172, 0]
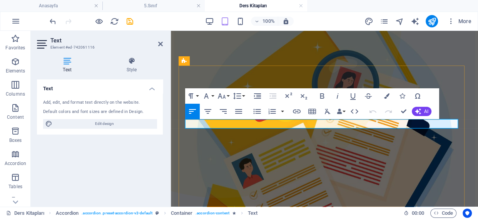
drag, startPoint x: 298, startPoint y: 121, endPoint x: 232, endPoint y: 129, distance: 65.8
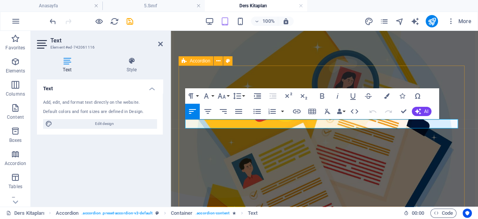
drag, startPoint x: 256, startPoint y: 122, endPoint x: 302, endPoint y: 124, distance: 45.9
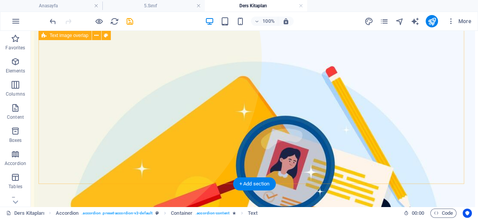
scroll to position [94, 0]
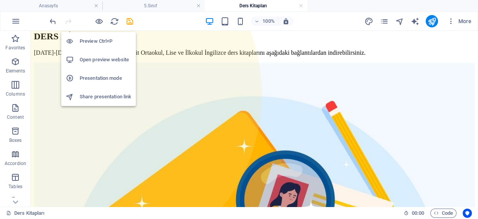
click at [101, 43] on h6 "Preview Ctrl+P" at bounding box center [106, 41] width 52 height 9
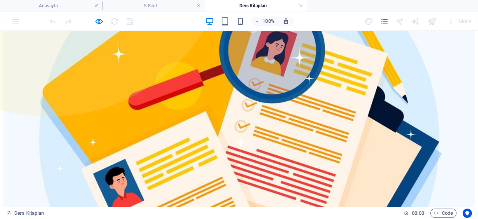
scroll to position [269, 0]
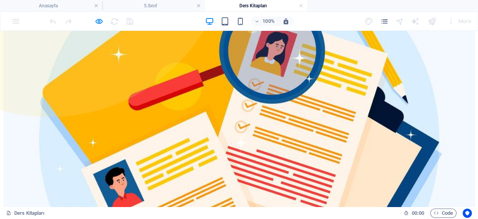
scroll to position [247, 0]
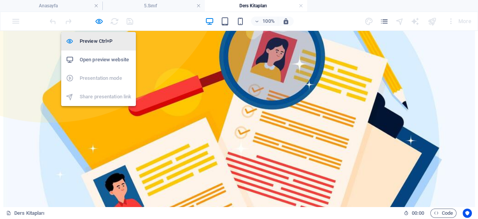
click at [96, 42] on h6 "Preview Ctrl+P" at bounding box center [106, 41] width 52 height 9
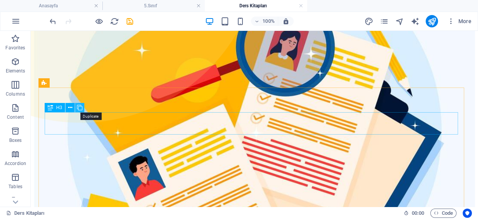
click at [81, 107] on icon at bounding box center [79, 108] width 5 height 8
click at [77, 107] on icon at bounding box center [79, 108] width 5 height 8
click at [81, 107] on icon at bounding box center [79, 108] width 5 height 8
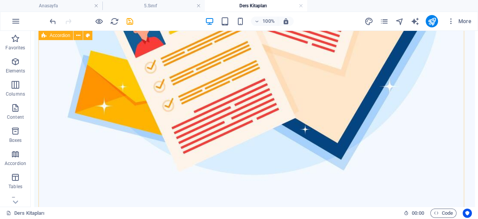
scroll to position [387, 0]
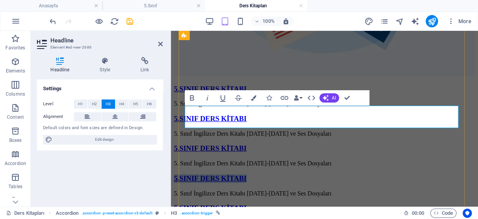
scroll to position [290, 0]
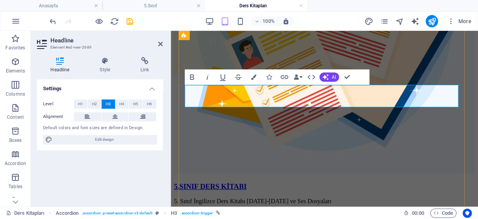
scroll to position [220, 0]
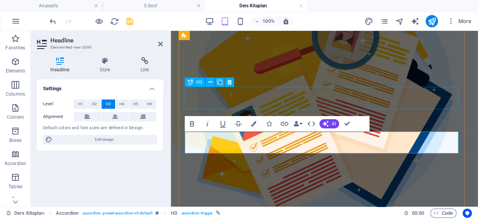
drag, startPoint x: 210, startPoint y: 100, endPoint x: 386, endPoint y: 117, distance: 176.7
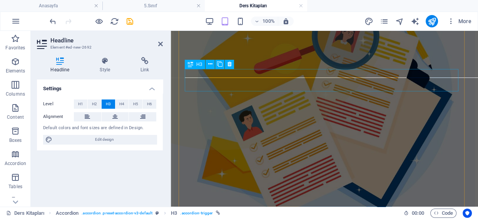
scroll to position [243, 0]
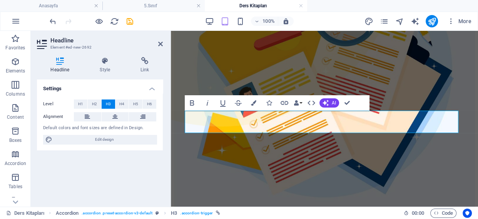
scroll to position [173, 0]
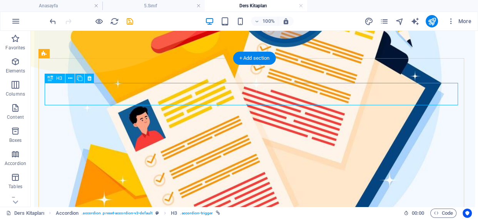
scroll to position [227, 0]
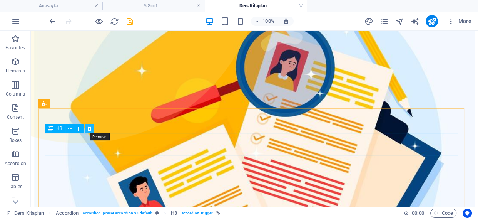
click at [89, 129] on icon at bounding box center [89, 128] width 4 height 8
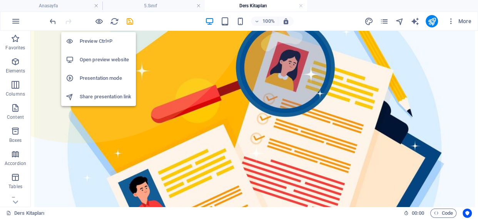
click at [100, 43] on h6 "Preview Ctrl+P" at bounding box center [106, 41] width 52 height 9
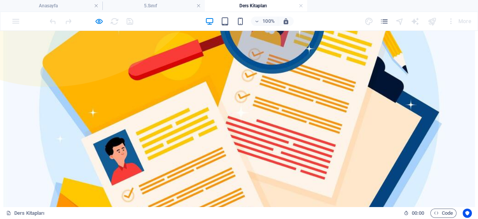
scroll to position [296, 0]
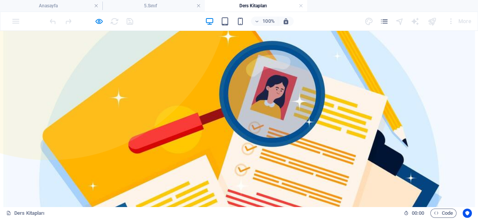
scroll to position [315, 0]
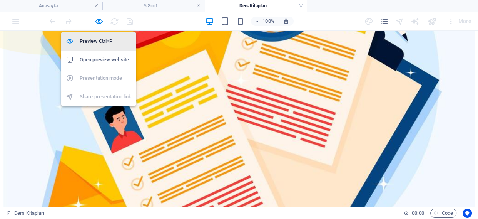
click at [102, 42] on h6 "Preview Ctrl+P" at bounding box center [106, 41] width 52 height 9
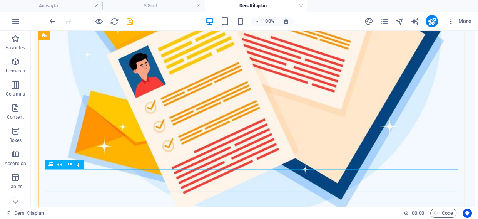
scroll to position [420, 0]
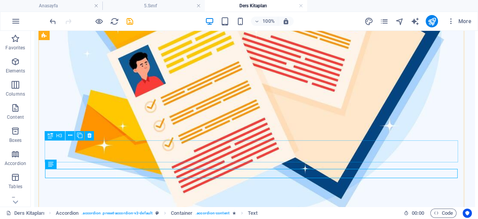
scroll to position [350, 0]
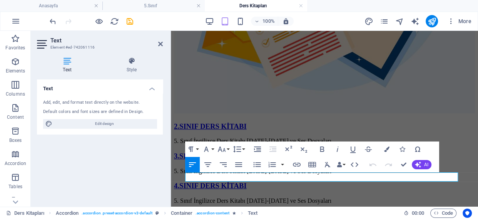
scroll to position [252, 0]
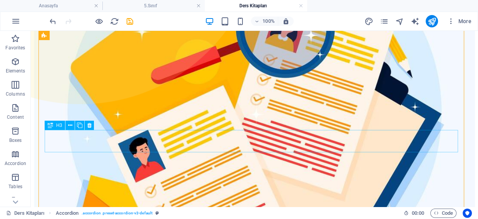
scroll to position [363, 0]
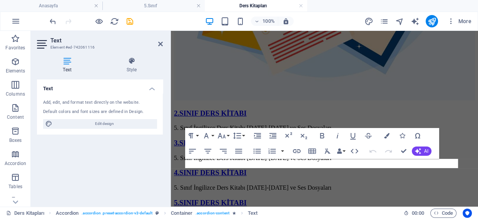
scroll to position [266, 0]
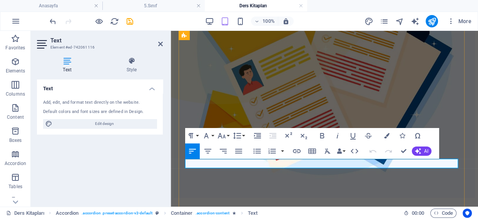
drag, startPoint x: 257, startPoint y: 162, endPoint x: 285, endPoint y: 165, distance: 27.5
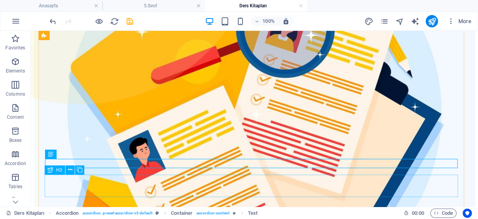
scroll to position [363, 0]
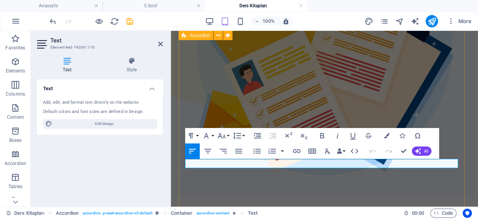
drag, startPoint x: 330, startPoint y: 164, endPoint x: 178, endPoint y: 164, distance: 152.0
click at [298, 151] on icon "button" at bounding box center [296, 150] width 9 height 9
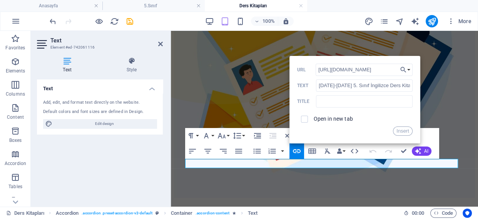
scroll to position [0, 137]
type input "https://drive.google.com/drive/folders/1SsWR9L8i3zmh-v-aaD4h419A60aFNWDe?usp=dr…"
click at [349, 103] on input "text" at bounding box center [364, 101] width 96 height 12
click at [349, 84] on input "2025-2026 5. Sınıf İngilizce Ders Kitabı ve Ses Dosyaları" at bounding box center [364, 85] width 96 height 12
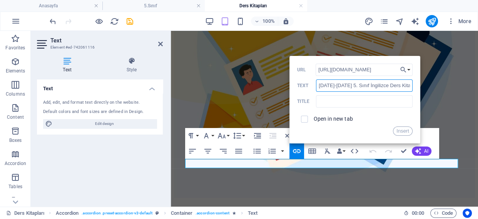
click at [349, 84] on input "2025-2026 5. Sınıf İngilizce Ders Kitabı ve Ses Dosyaları" at bounding box center [364, 85] width 96 height 12
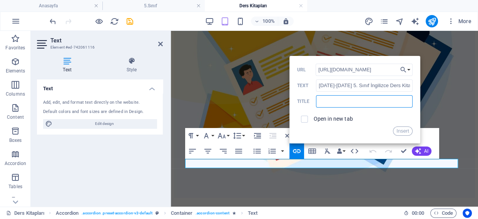
click at [346, 99] on input "text" at bounding box center [364, 101] width 96 height 12
paste input "2025-2026 5. Sınıf İngilizce Ders Kitabı ve Ses Dosyaları"
type input "2025-2026 5. Sınıf İngilizce Ders Kitabı ve Ses Dosyaları"
click at [404, 130] on button "Insert" at bounding box center [403, 130] width 20 height 9
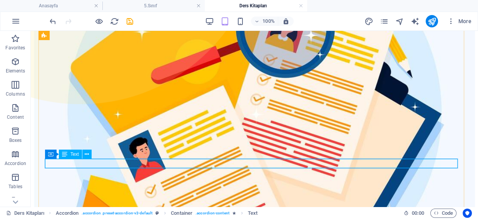
scroll to position [363, 0]
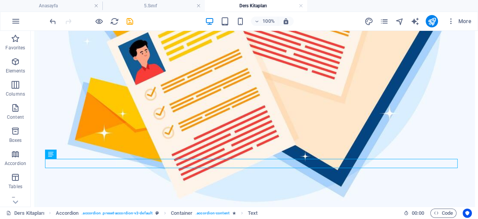
click at [134, 27] on div at bounding box center [91, 21] width 86 height 12
click at [132, 22] on icon "save" at bounding box center [129, 21] width 9 height 9
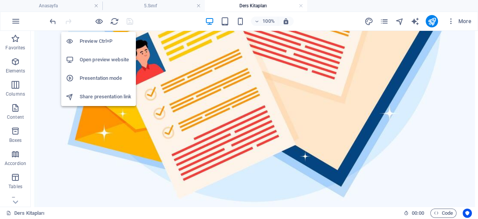
click at [99, 42] on h6 "Preview Ctrl+P" at bounding box center [106, 41] width 52 height 9
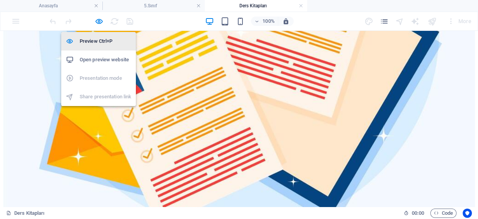
scroll to position [371, 0]
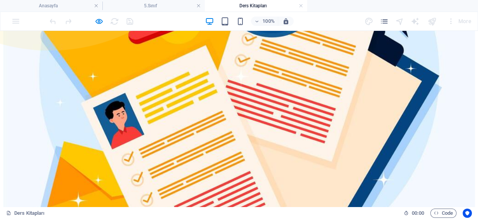
scroll to position [231, 0]
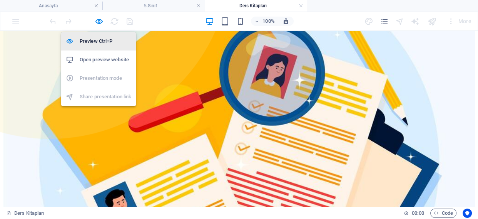
click at [102, 37] on h6 "Preview Ctrl+P" at bounding box center [106, 41] width 52 height 9
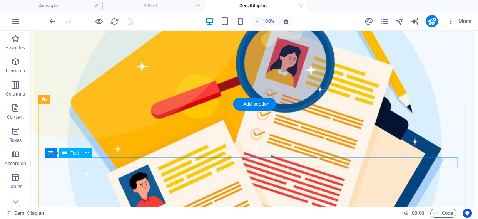
drag, startPoint x: 169, startPoint y: 192, endPoint x: 138, endPoint y: 162, distance: 43.5
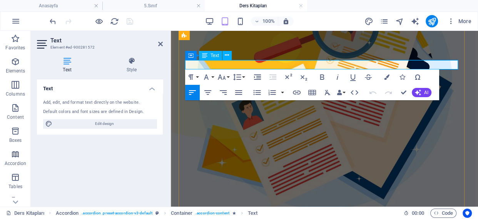
drag, startPoint x: 284, startPoint y: 64, endPoint x: 258, endPoint y: 64, distance: 26.2
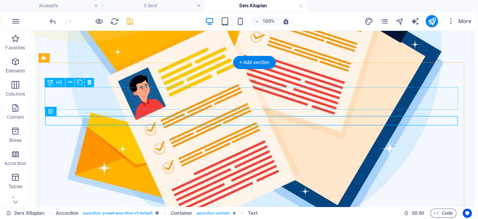
scroll to position [258, 0]
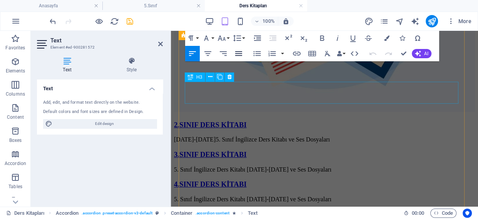
scroll to position [153, 0]
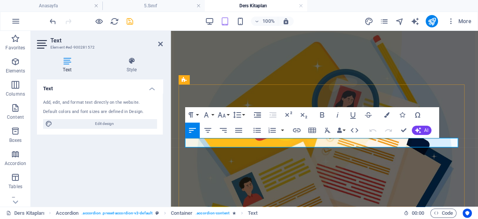
drag, startPoint x: 212, startPoint y: 142, endPoint x: 219, endPoint y: 144, distance: 7.2
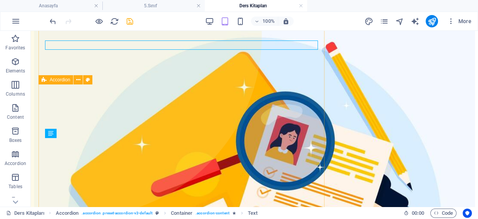
scroll to position [250, 0]
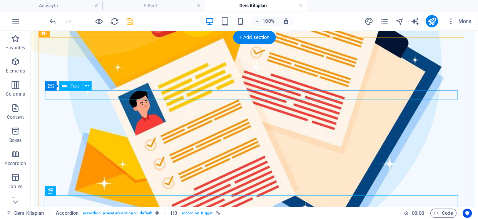
scroll to position [277, 0]
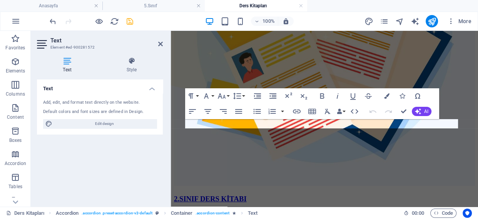
scroll to position [172, 0]
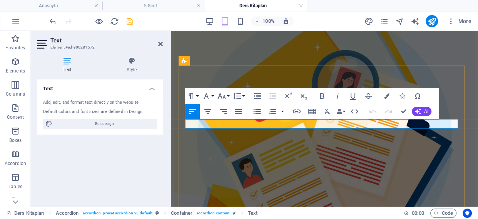
copy span "2025-2026 Eğitim-Öğretim yılı 2 . Sınıf İngilizce Ders Kitabı ve Ses Dosyaları"
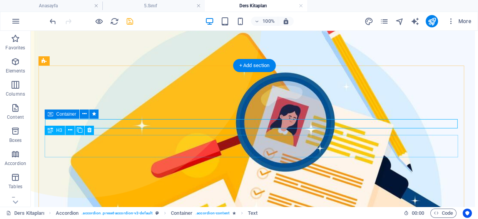
scroll to position [269, 0]
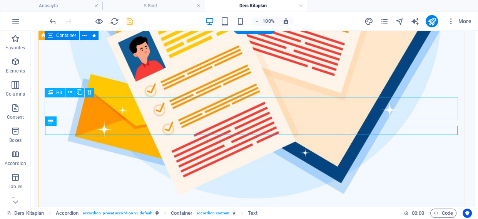
scroll to position [296, 0]
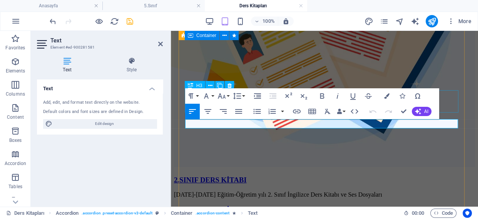
scroll to position [192, 0]
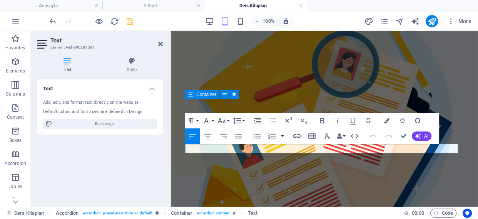
drag, startPoint x: 389, startPoint y: 150, endPoint x: 162, endPoint y: 150, distance: 227.1
click at [210, 120] on icon "button" at bounding box center [206, 120] width 9 height 9
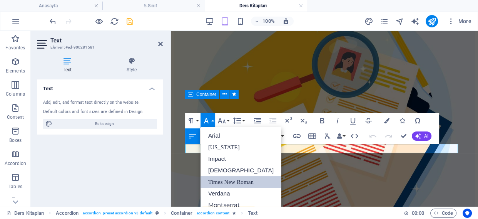
scroll to position [0, 0]
click at [224, 171] on link "[DEMOGRAPHIC_DATA]" at bounding box center [241, 170] width 81 height 12
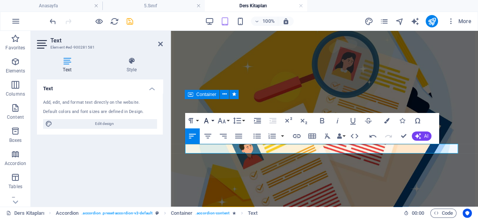
click at [208, 118] on icon "button" at bounding box center [206, 120] width 9 height 9
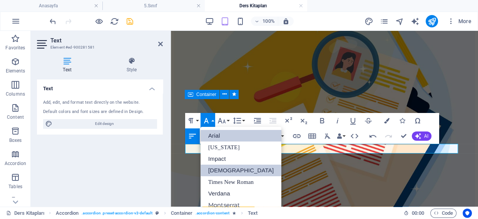
click at [213, 139] on link "Arial" at bounding box center [241, 136] width 81 height 12
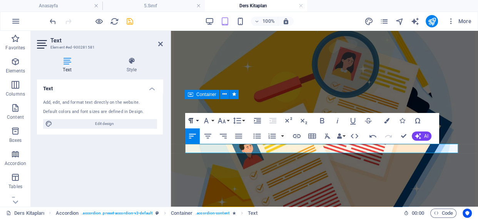
click at [192, 118] on icon "button" at bounding box center [190, 120] width 9 height 9
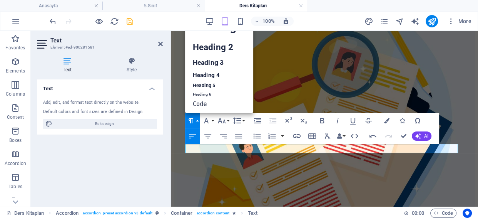
scroll to position [6, 0]
click at [205, 82] on link "Heading 5" at bounding box center [219, 86] width 68 height 10
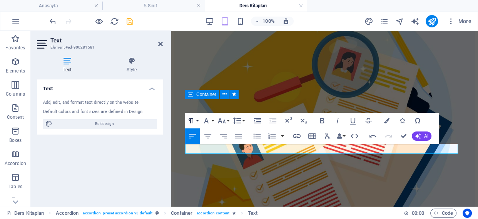
click at [198, 122] on button "Paragraph Format" at bounding box center [192, 120] width 15 height 15
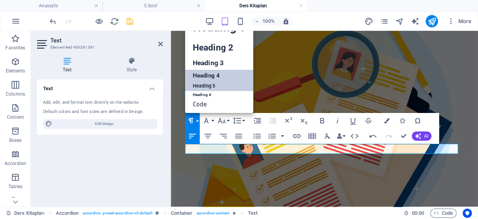
click at [211, 73] on link "Heading 4" at bounding box center [219, 76] width 68 height 12
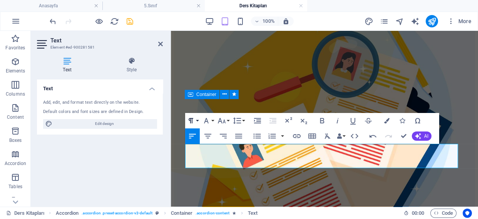
click at [196, 121] on button "Paragraph Format" at bounding box center [192, 120] width 15 height 15
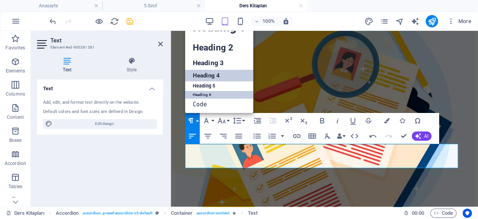
click at [207, 95] on link "Heading 6" at bounding box center [219, 95] width 68 height 8
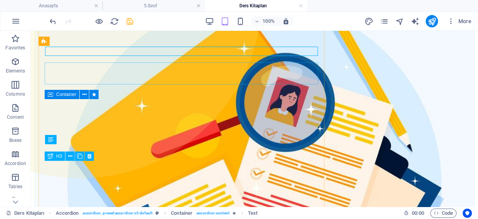
scroll to position [289, 0]
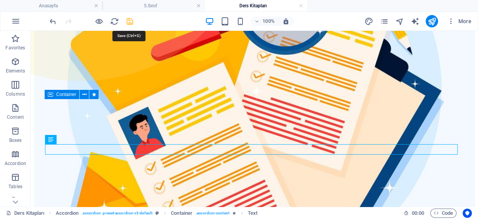
click at [129, 25] on icon "save" at bounding box center [129, 21] width 9 height 9
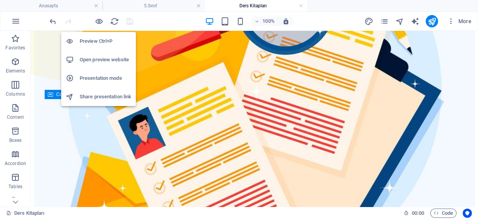
click at [102, 37] on h6 "Preview Ctrl+P" at bounding box center [106, 41] width 52 height 9
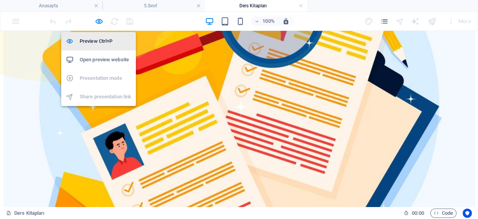
click at [100, 39] on h6 "Preview Ctrl+P" at bounding box center [106, 41] width 52 height 9
